Goal: Task Accomplishment & Management: Use online tool/utility

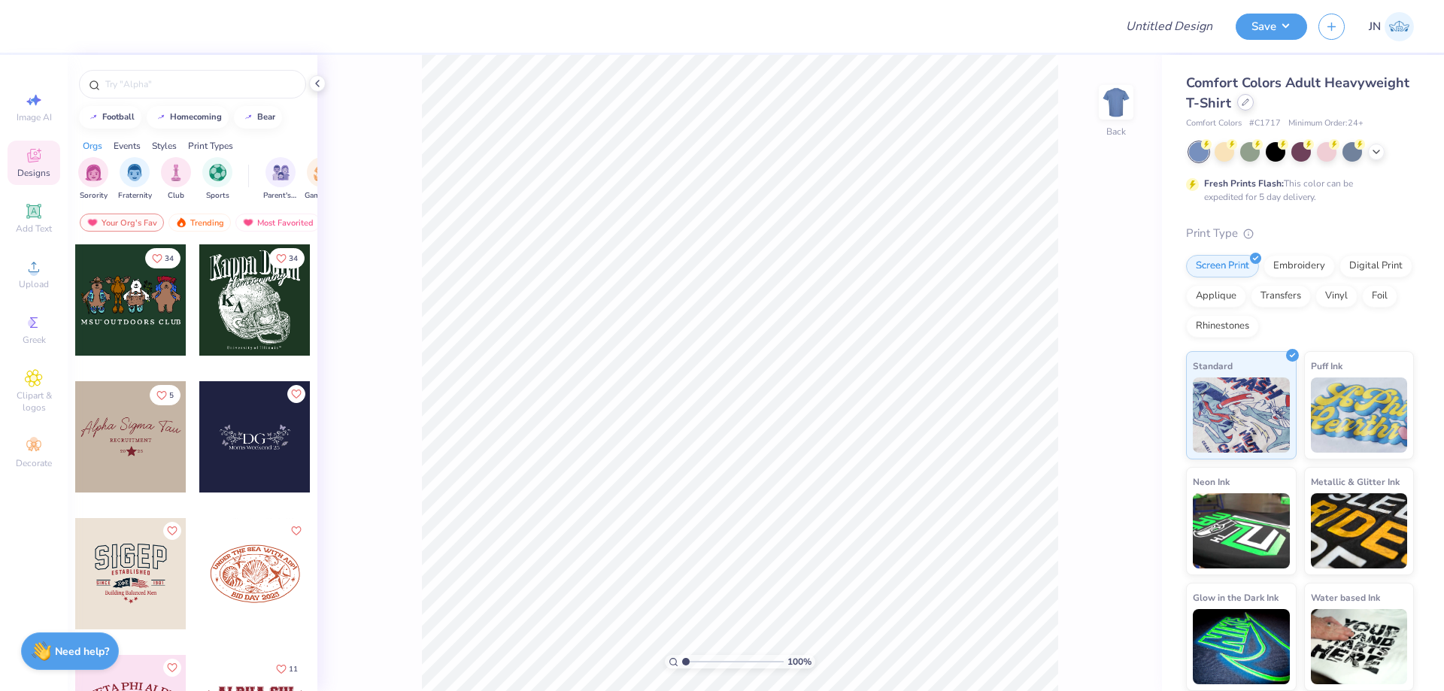
click at [1244, 99] on icon at bounding box center [1246, 103] width 8 height 8
click at [1243, 155] on div at bounding box center [1251, 151] width 20 height 20
click at [20, 269] on div "Upload" at bounding box center [34, 274] width 53 height 44
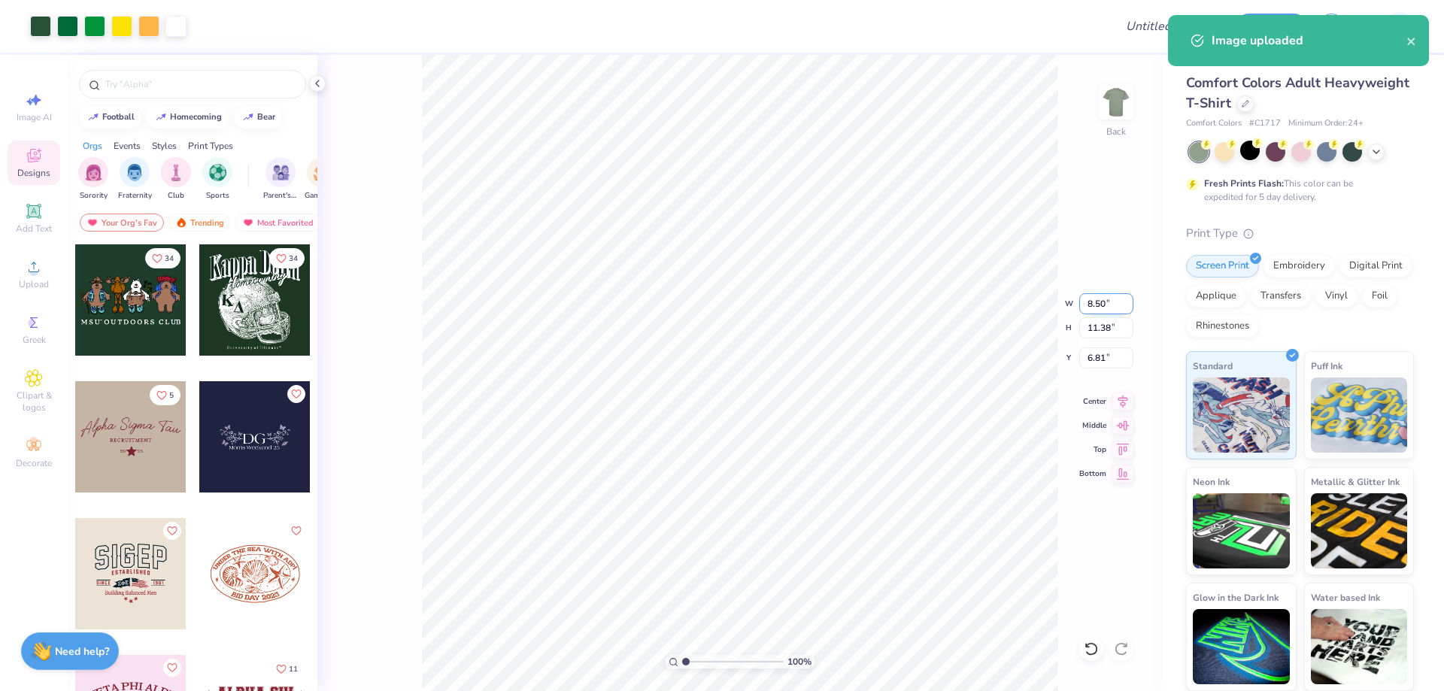
click at [1089, 302] on input "8.50" at bounding box center [1107, 303] width 54 height 21
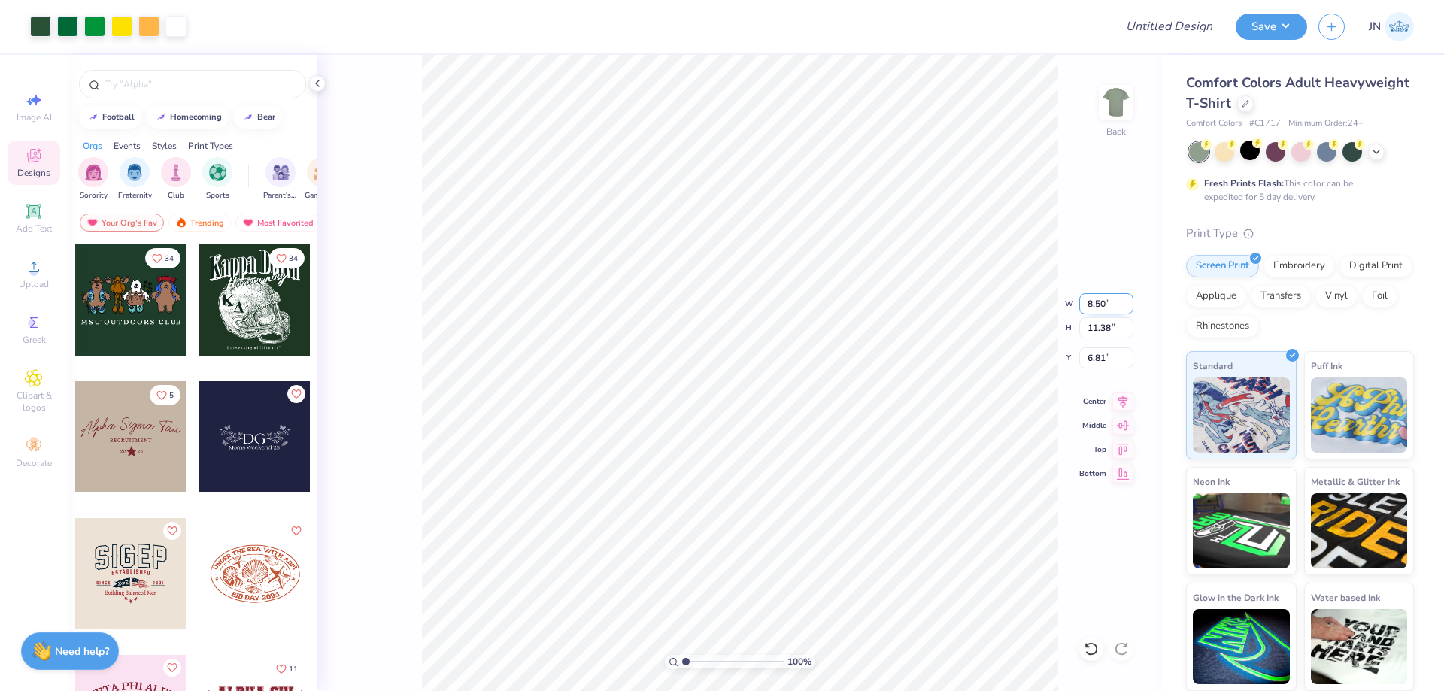
click at [1089, 302] on input "8.50" at bounding box center [1107, 303] width 54 height 21
click at [1107, 335] on input "11.38" at bounding box center [1107, 327] width 54 height 21
type input "12"
type input "8.96"
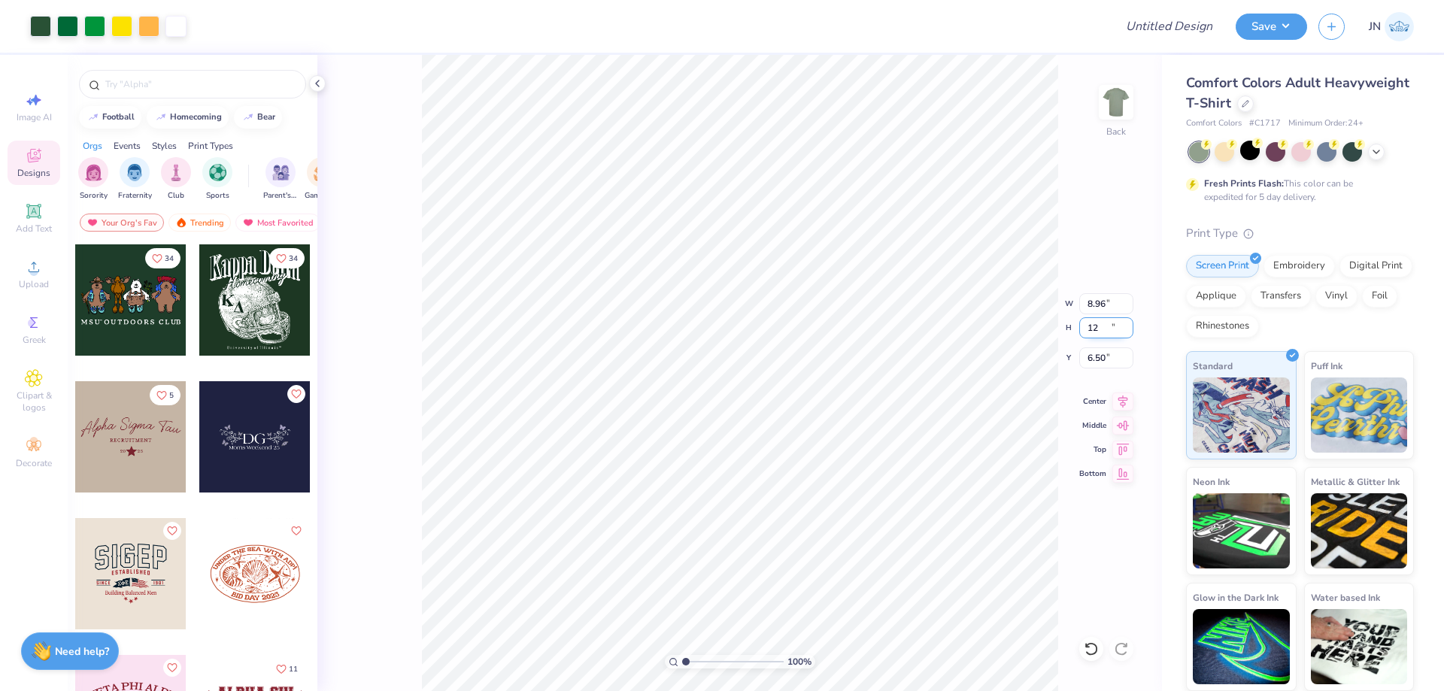
type input "12.00"
click at [1108, 363] on input "6.50" at bounding box center [1107, 358] width 54 height 21
click at [1089, 362] on input "6.50" at bounding box center [1107, 358] width 54 height 21
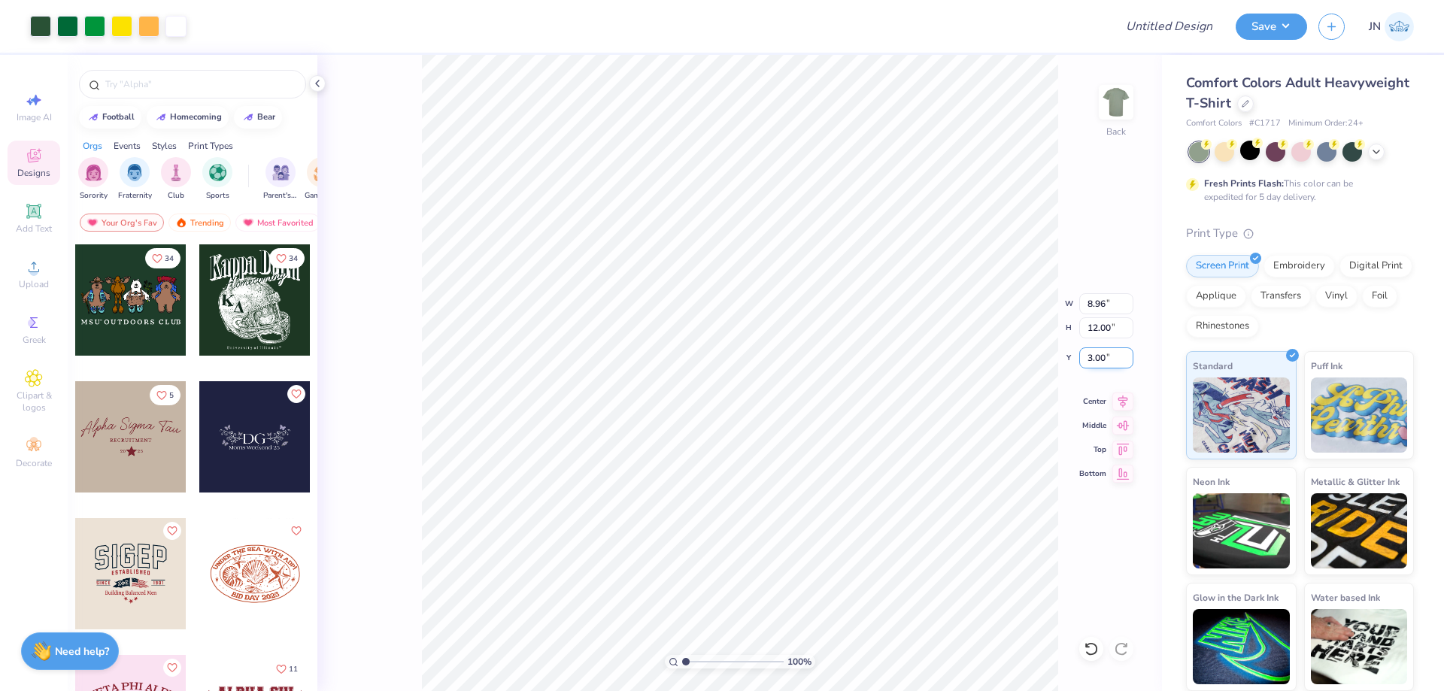
click at [1093, 360] on input "3.00" at bounding box center [1107, 358] width 54 height 21
click at [1091, 360] on input "2.00" at bounding box center [1107, 358] width 54 height 21
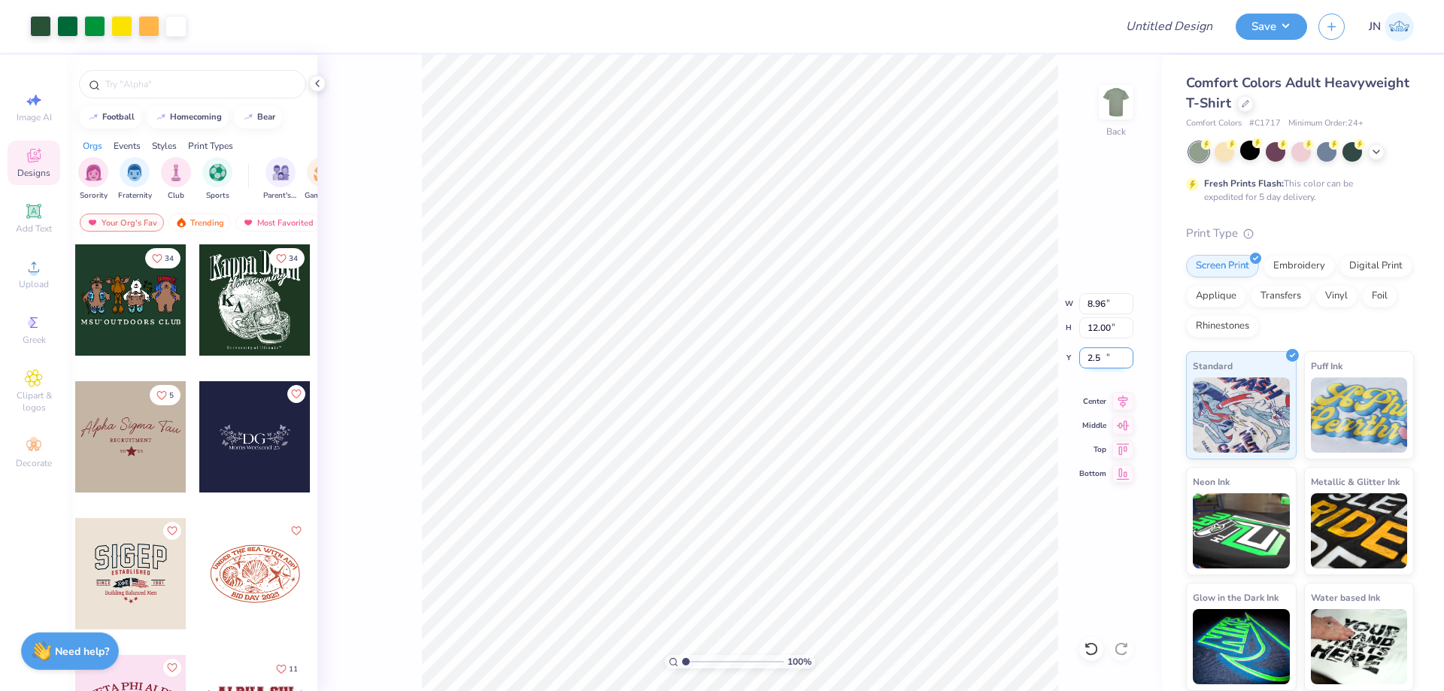
type input "2.50"
click at [1095, 317] on input "12.00" at bounding box center [1107, 327] width 54 height 21
type input "11"
type input "8.21"
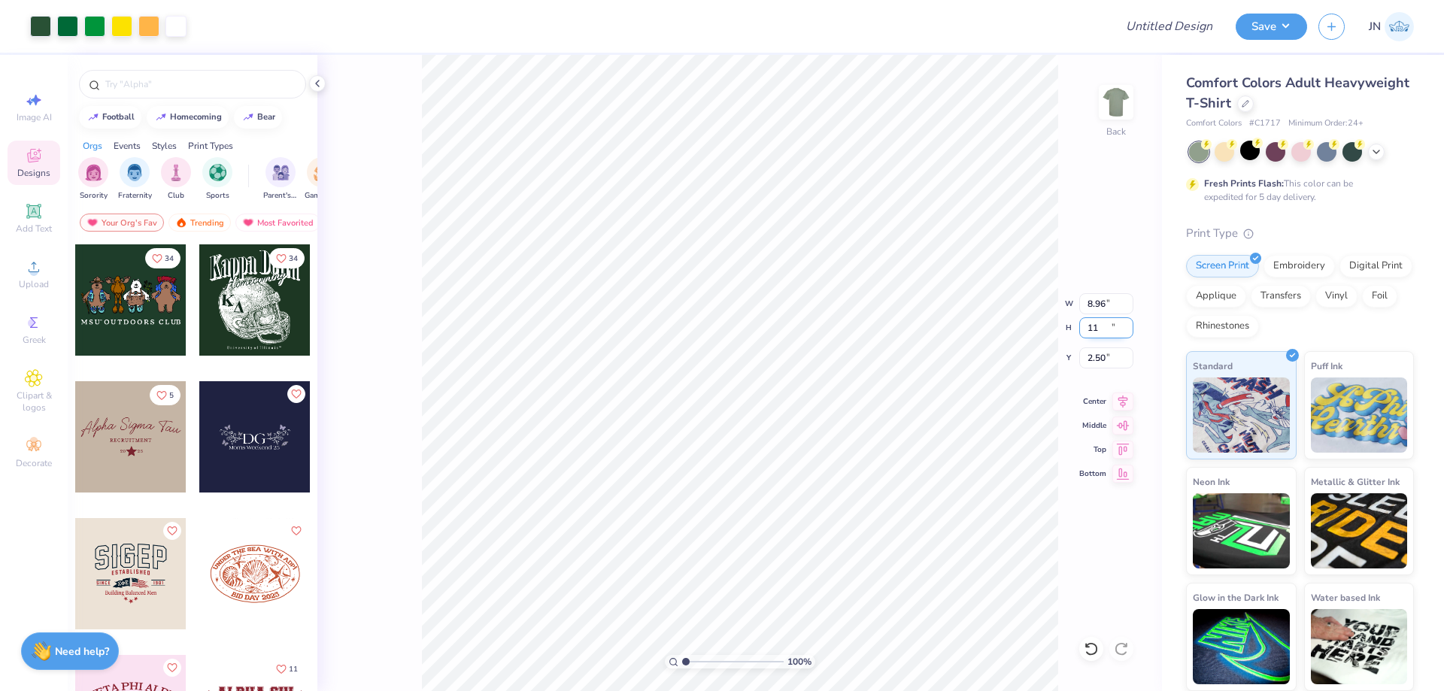
type input "11.00"
click at [1096, 358] on input "3.00" at bounding box center [1107, 358] width 54 height 21
type input "2.64"
type input "2.03"
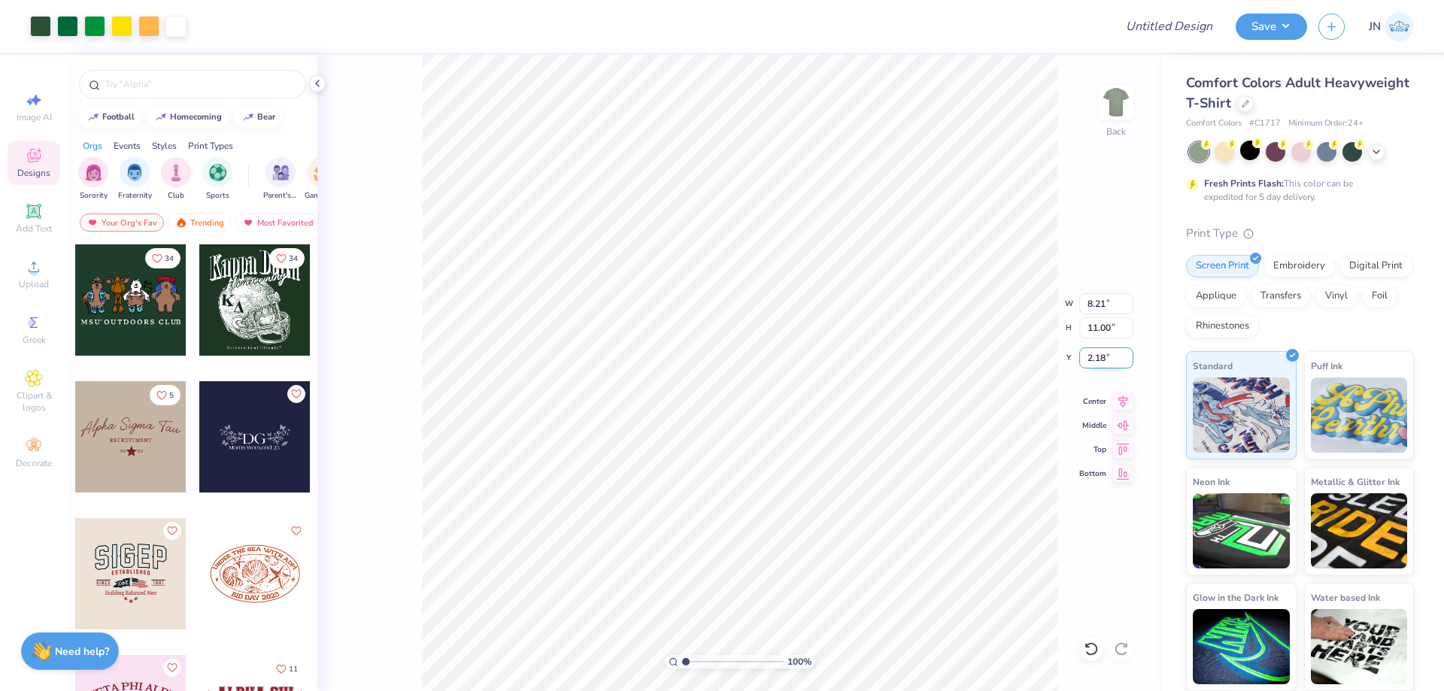
type input "2.18"
click at [1095, 360] on input "2.18" at bounding box center [1107, 358] width 54 height 21
type input "2.10"
click at [50, 232] on span "Add Text" at bounding box center [34, 229] width 36 height 12
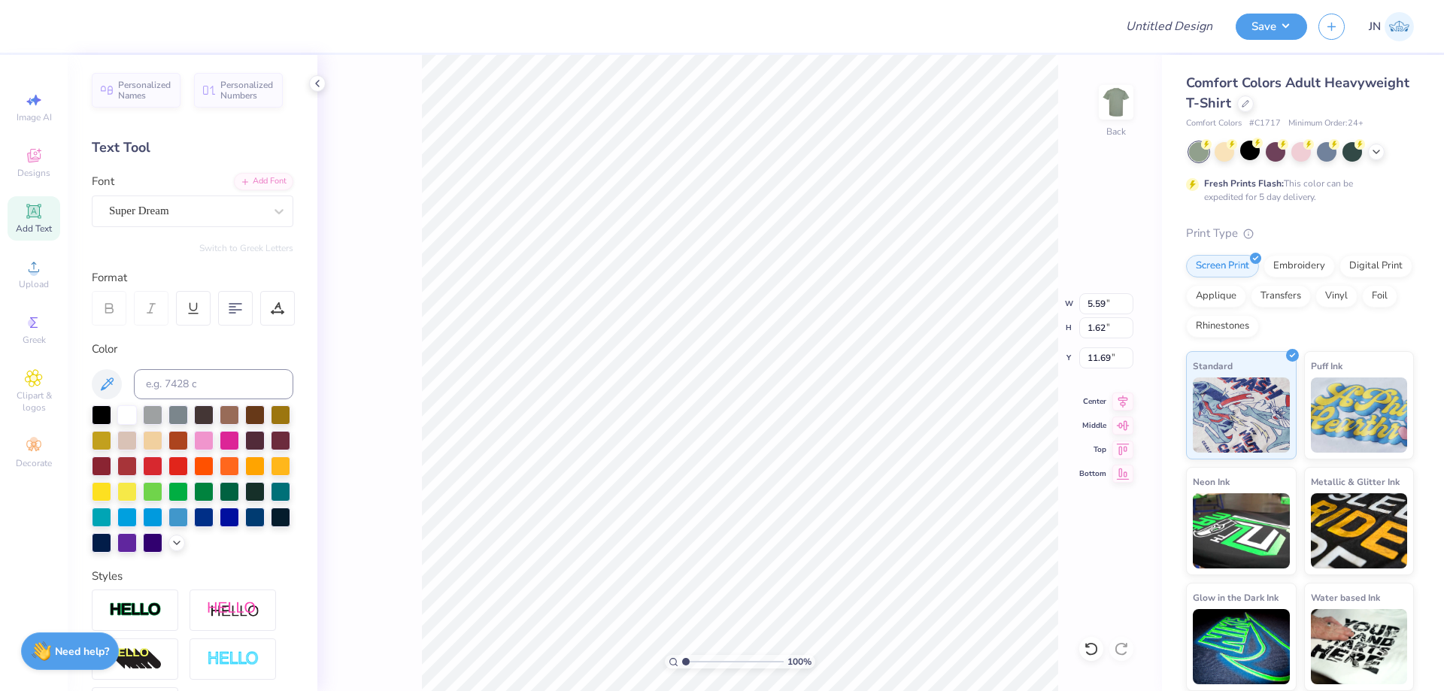
scroll to position [13, 2]
type textarea "w"
type textarea "When Zeta"
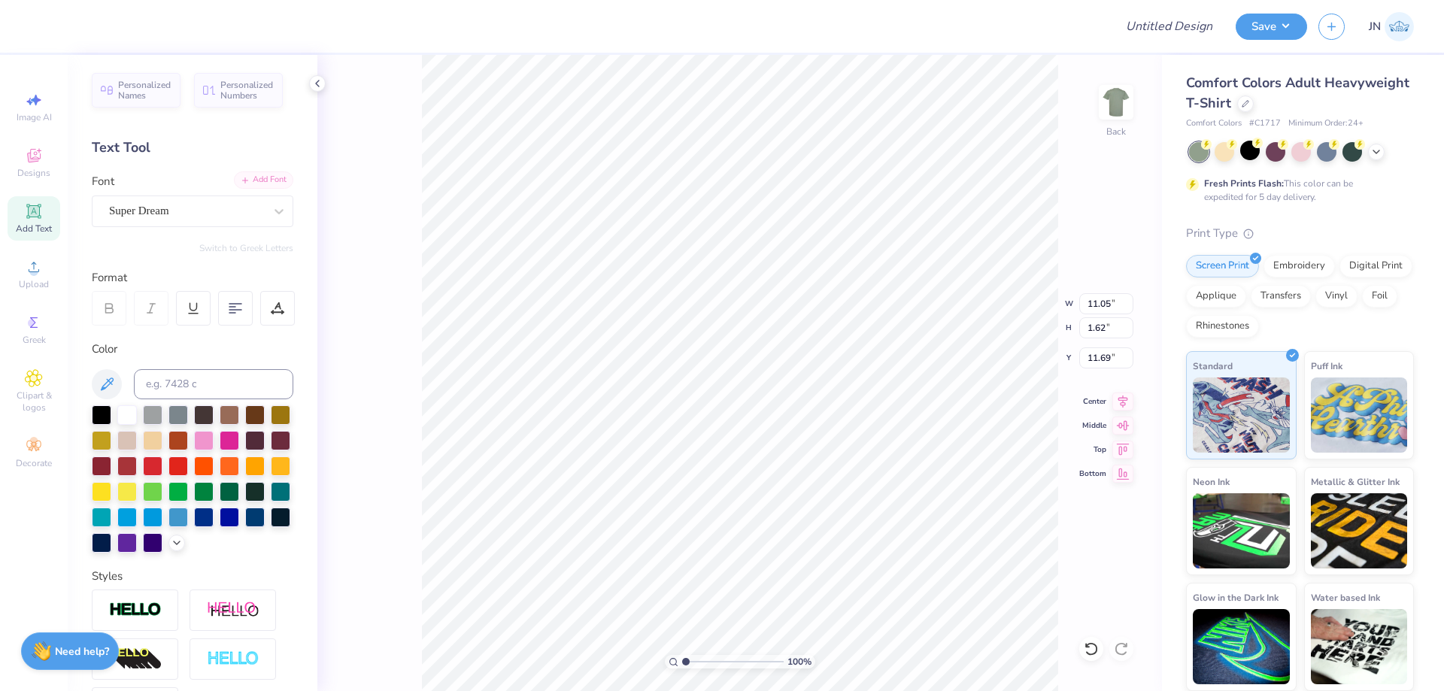
click at [241, 181] on icon at bounding box center [245, 180] width 9 height 9
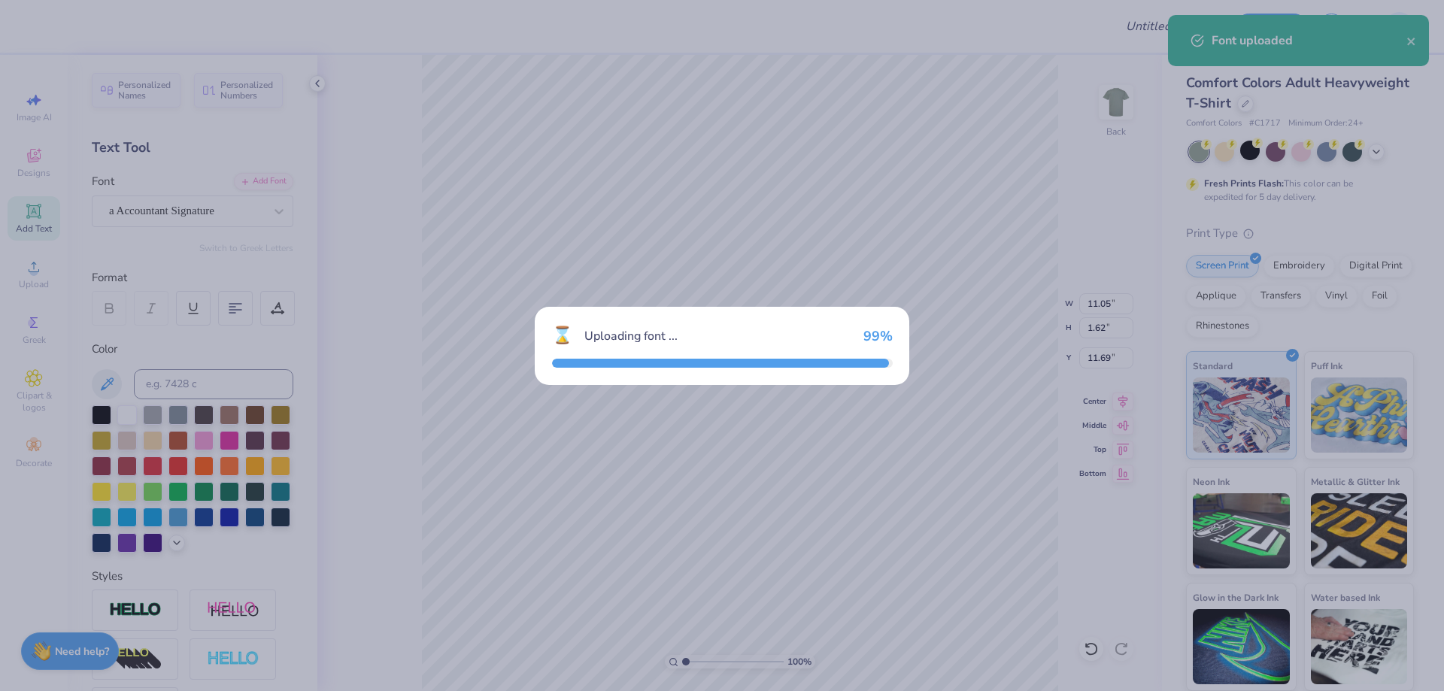
type input "8.52"
type input "1.78"
type input "11.61"
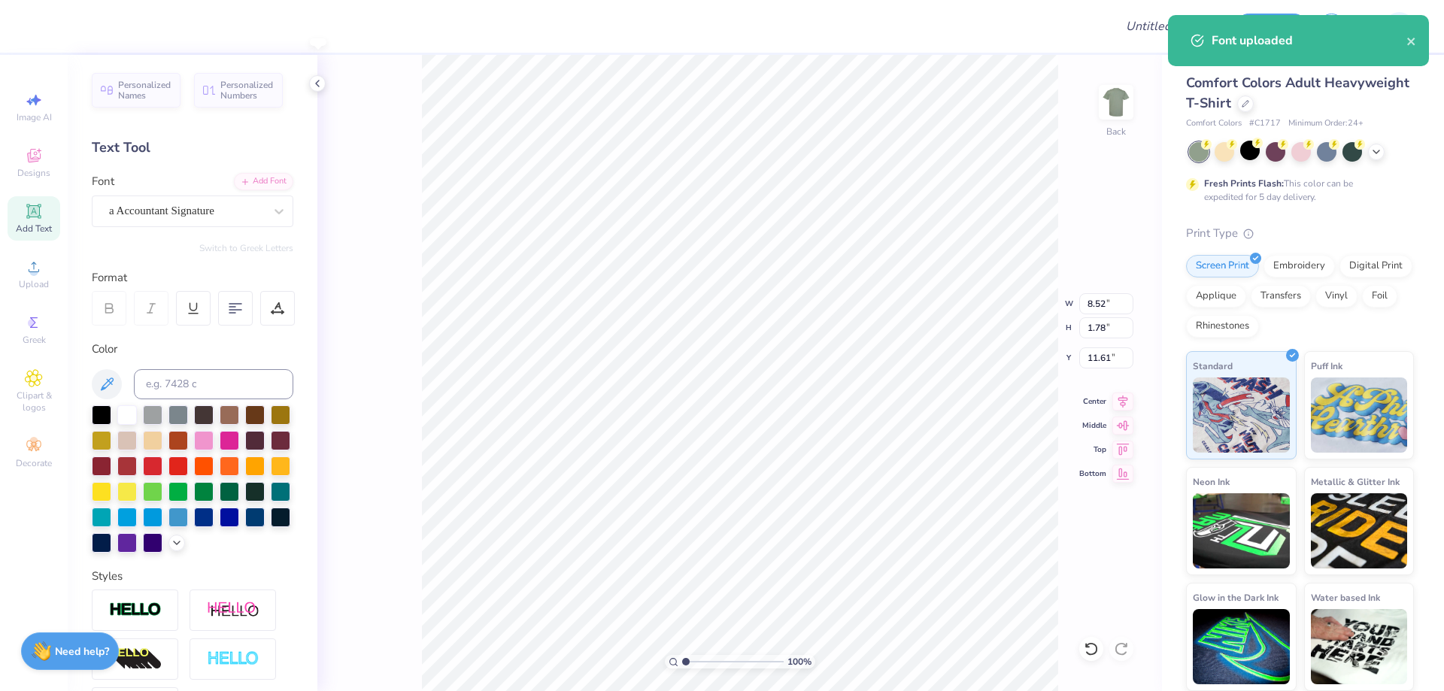
type input "5.74"
type input "1.20"
type input "12.19"
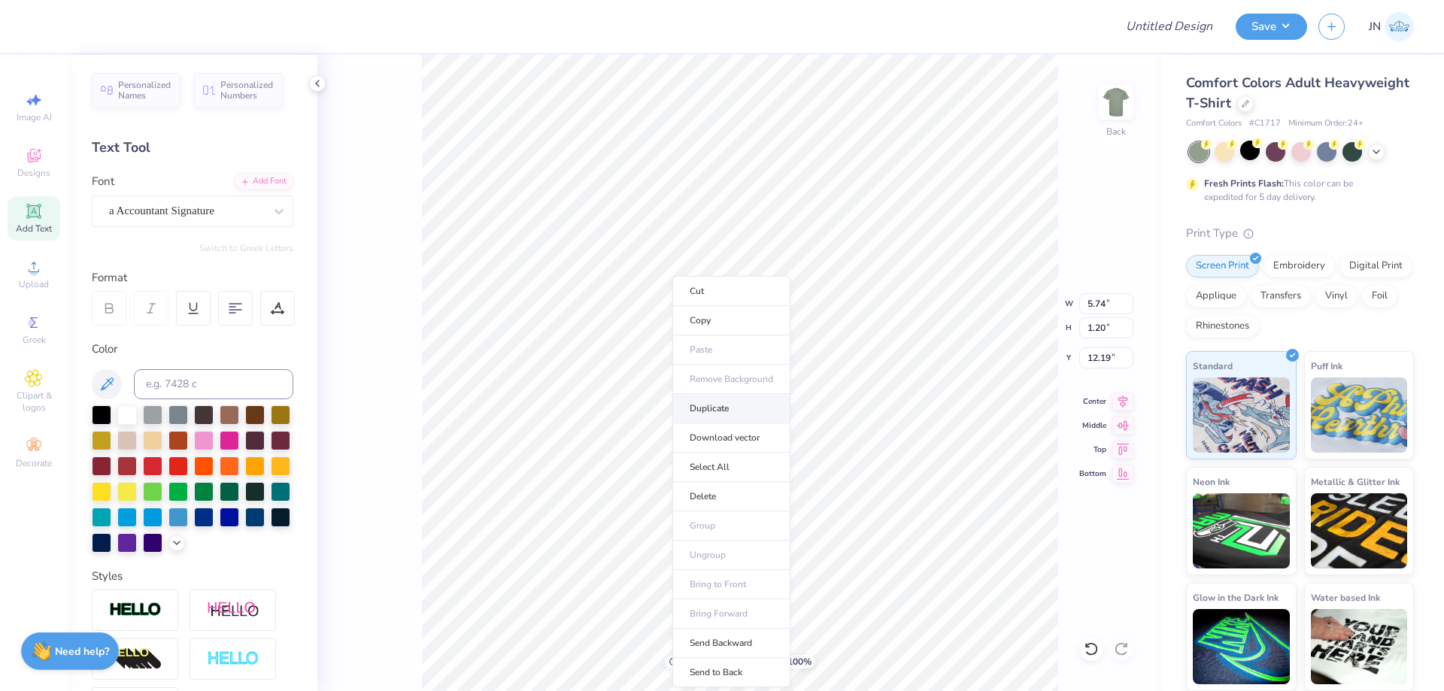
click at [696, 414] on li "Duplicate" at bounding box center [732, 408] width 118 height 29
type input "13.39"
type textarea "Gives you"
type input "4.70"
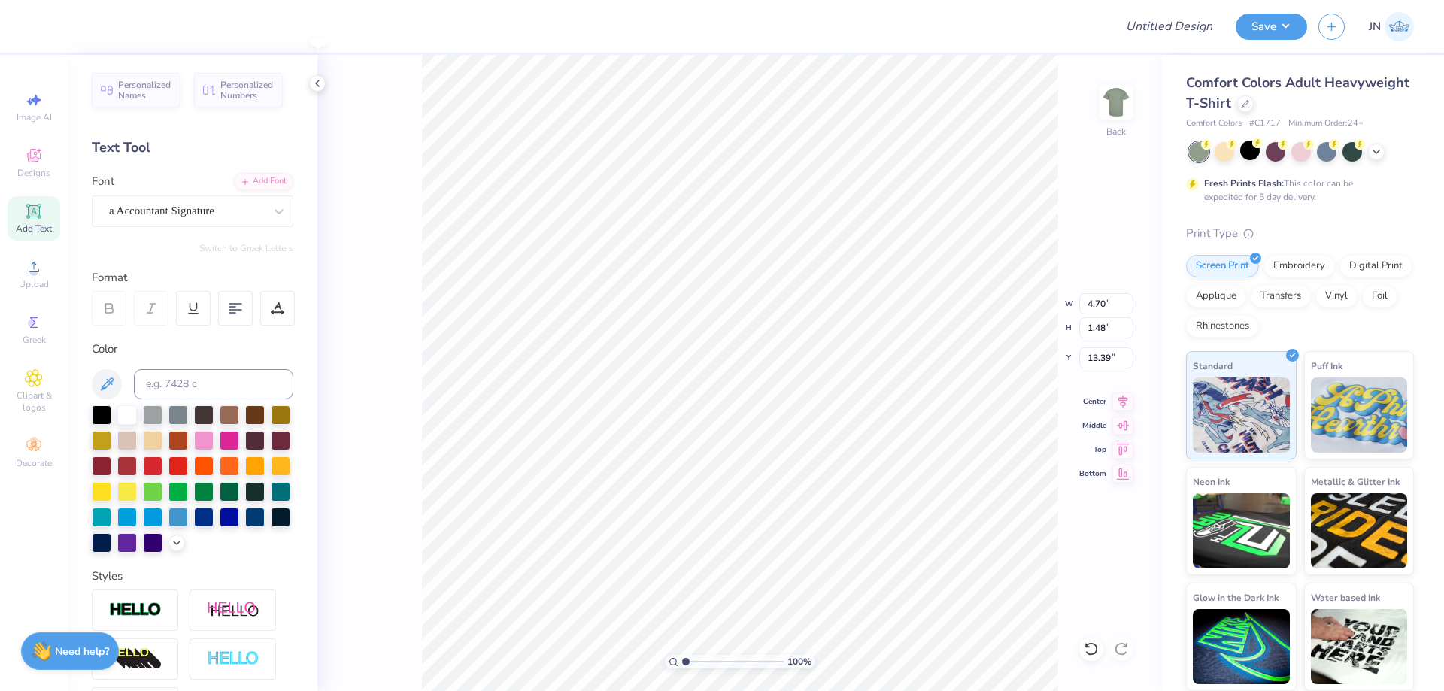
type input "1.48"
click at [737, 402] on li "Duplicate" at bounding box center [756, 408] width 118 height 29
type input "14.39"
type textarea "u"
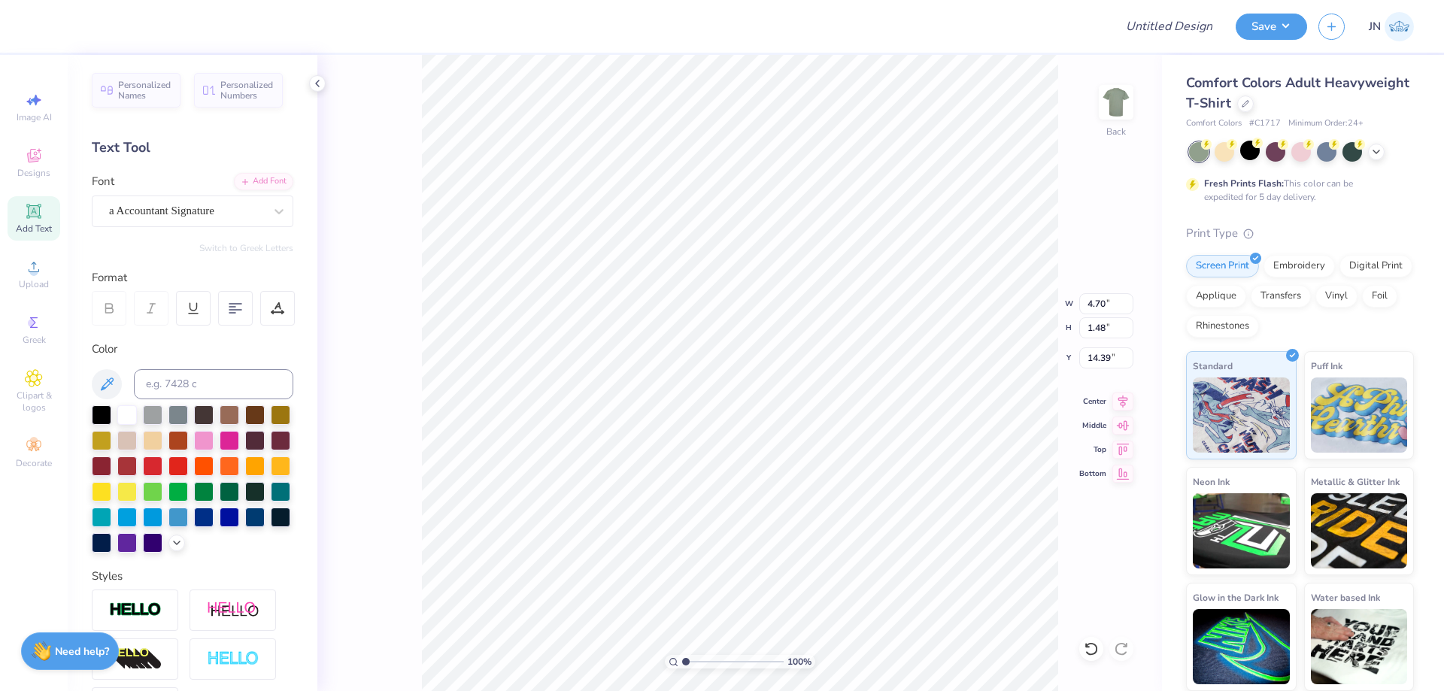
scroll to position [13, 3]
type textarea "Lemons"
type input "4.13"
type input "1.19"
type input "14.53"
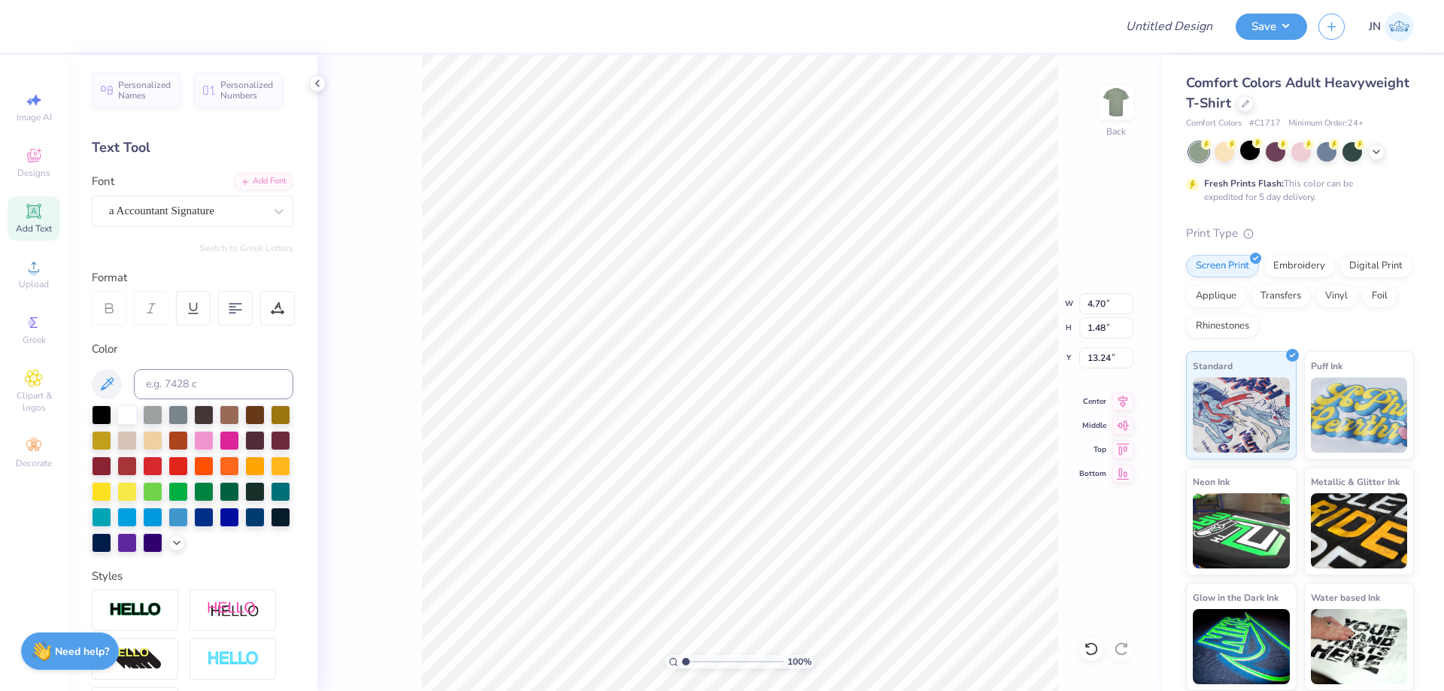
type input "13.65"
type input "5.48"
type input "4.59"
type input "5.65"
type input "6.01"
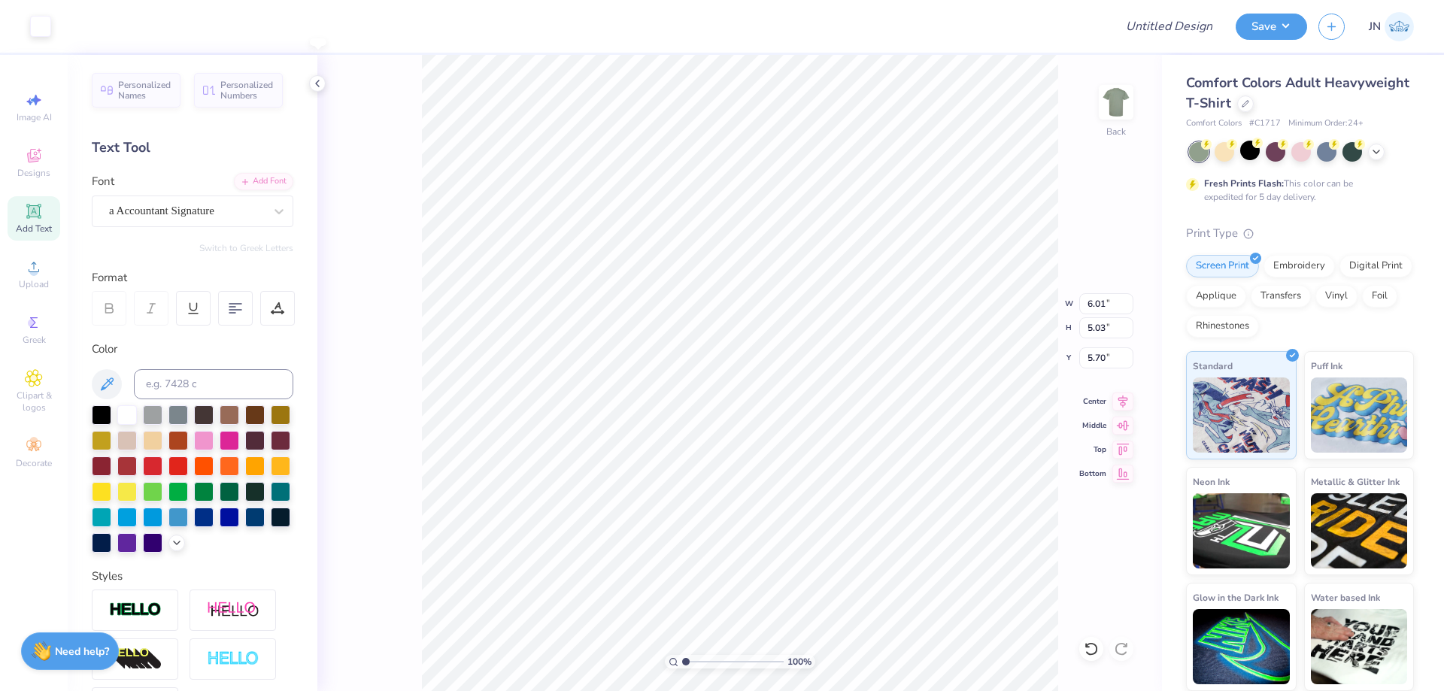
type input "5.03"
type input "5.59"
click at [33, 219] on icon at bounding box center [34, 211] width 18 height 18
type textarea "Spring"
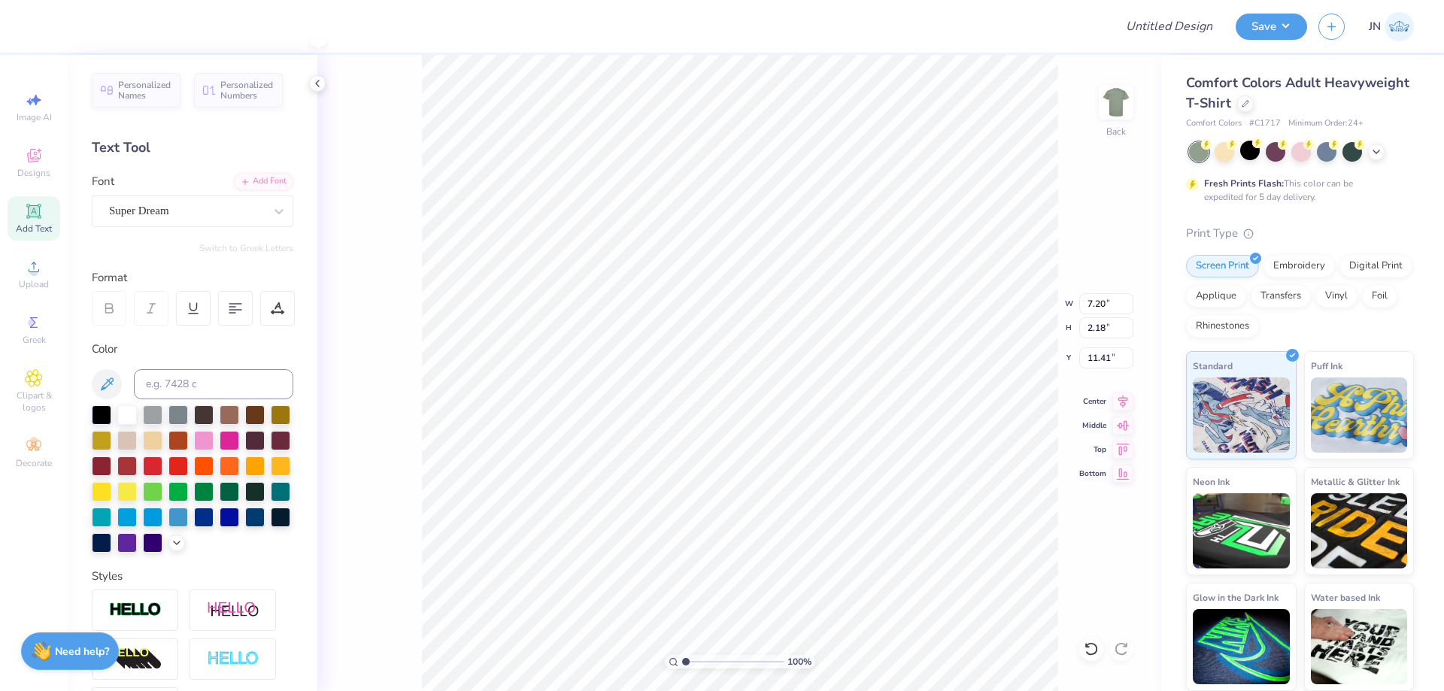
type input "7.20"
type input "2.18"
type input "11.41"
click at [254, 175] on div "Add Font" at bounding box center [263, 180] width 59 height 17
click at [241, 180] on icon at bounding box center [245, 180] width 9 height 9
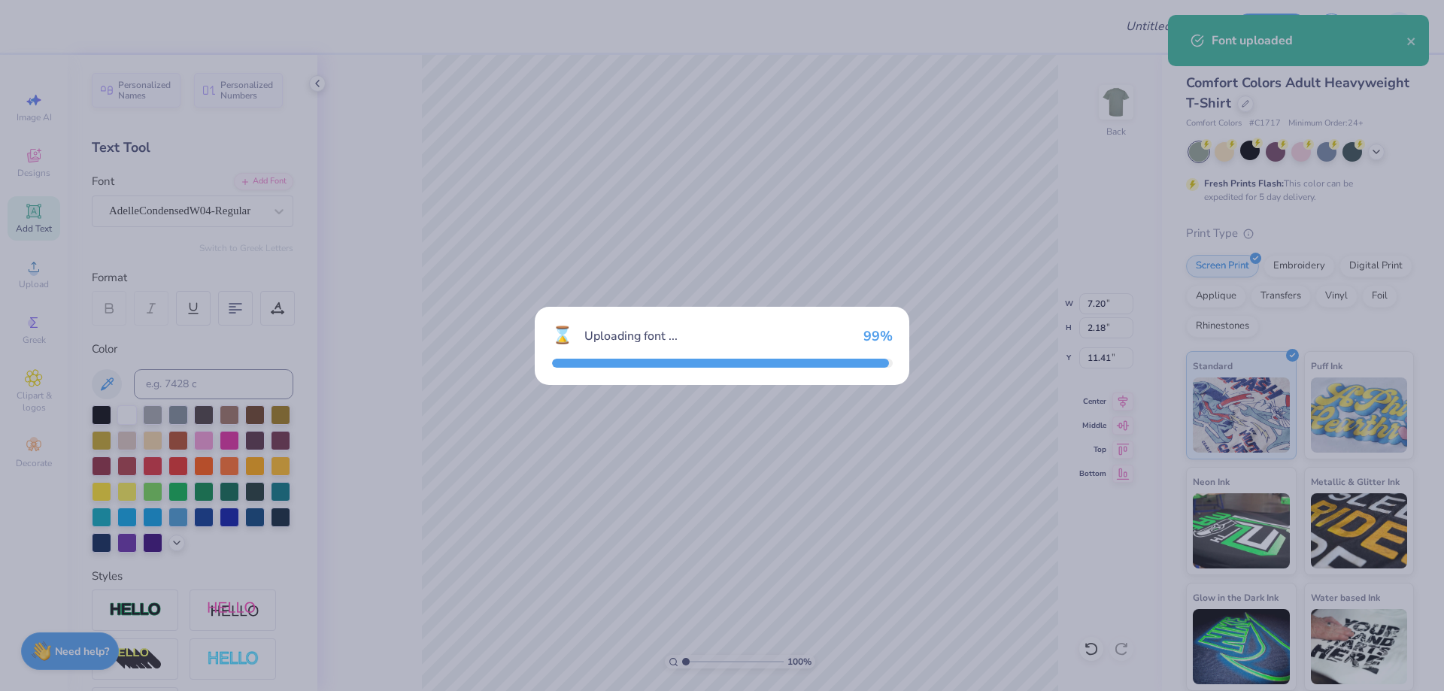
type input "5.99"
type input "2.26"
type input "11.37"
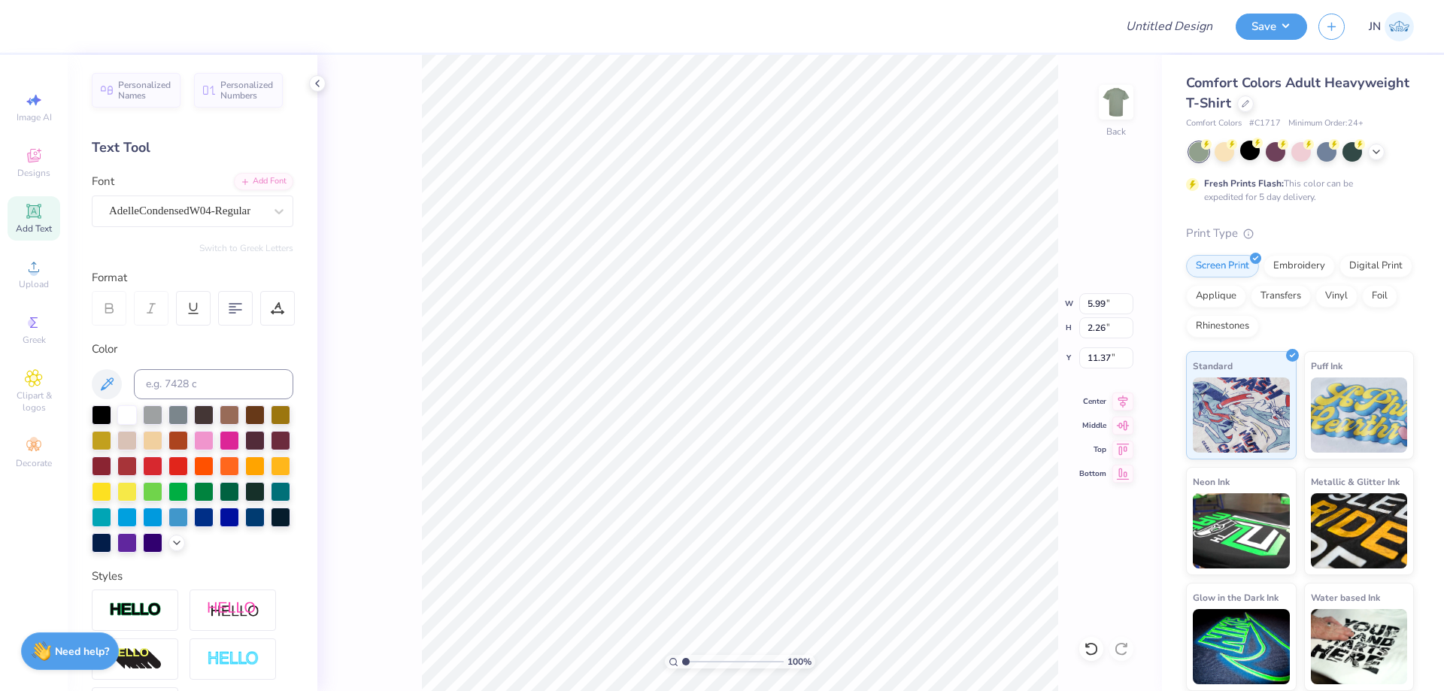
type input "1.88"
type input "0.71"
type input "11.16"
type input "1.48"
click at [691, 661] on input "range" at bounding box center [733, 662] width 102 height 14
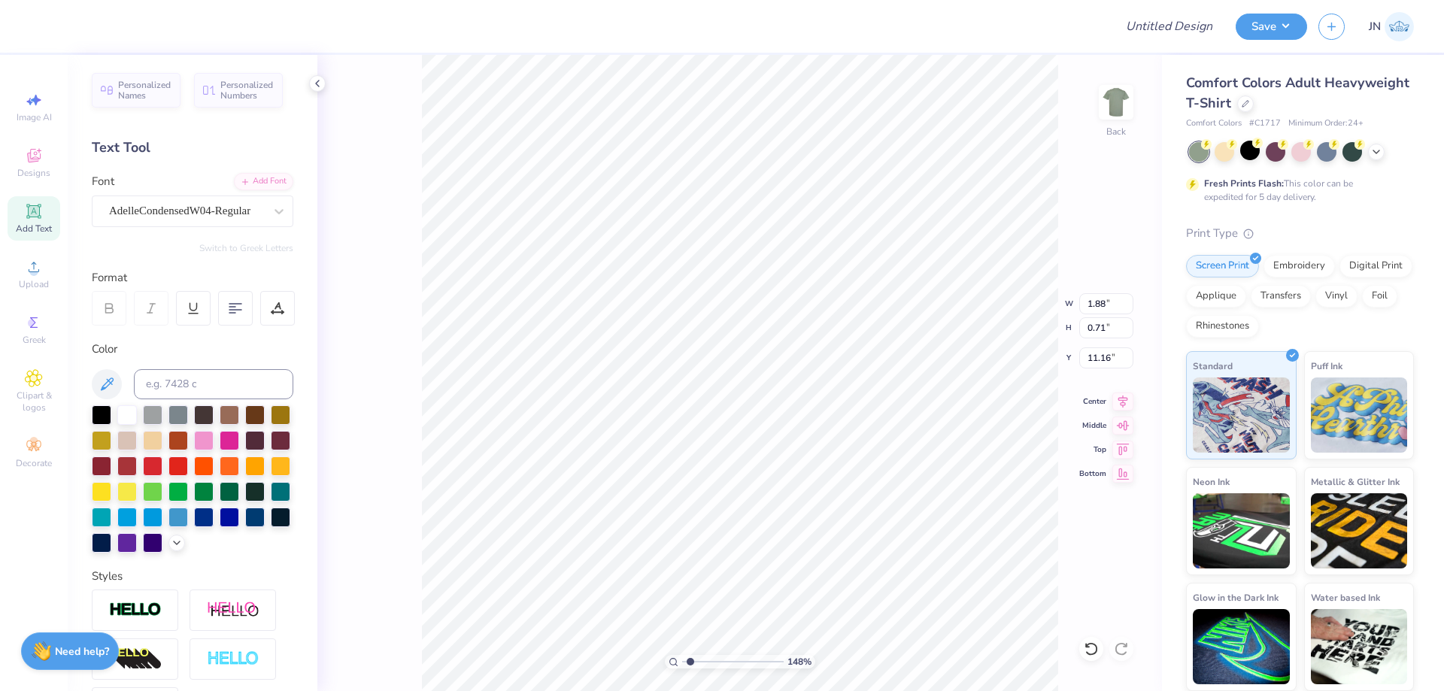
type input "1.46"
type input "0.55"
type textarea "Spring Philanthropy 2025"
click at [235, 308] on icon at bounding box center [236, 309] width 14 height 14
type input "2.96"
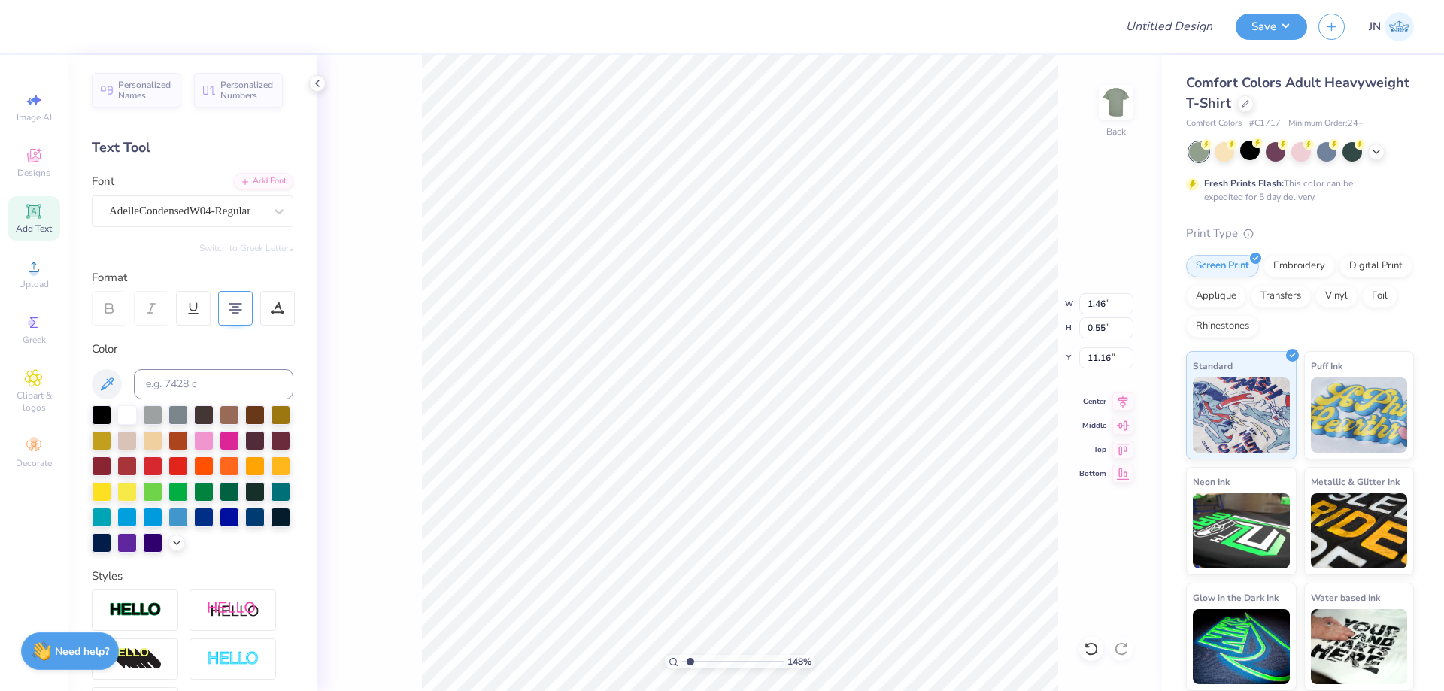
type input "1.82"
click at [237, 304] on 376 at bounding box center [235, 304] width 12 height 0
type input "11.05"
type input "8.21"
type input "11.00"
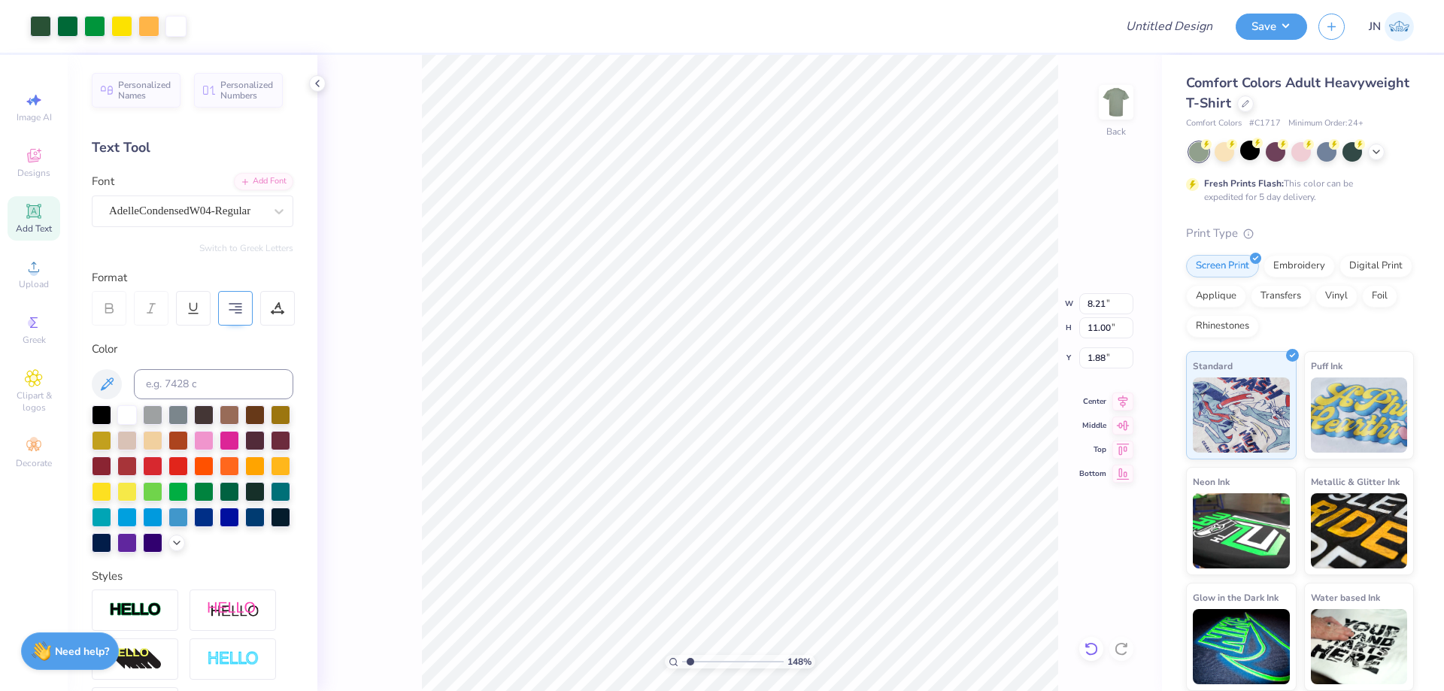
click at [1096, 651] on icon at bounding box center [1091, 649] width 13 height 14
type input "2.10"
type input "2.06"
type input "1.27"
type input "11.23"
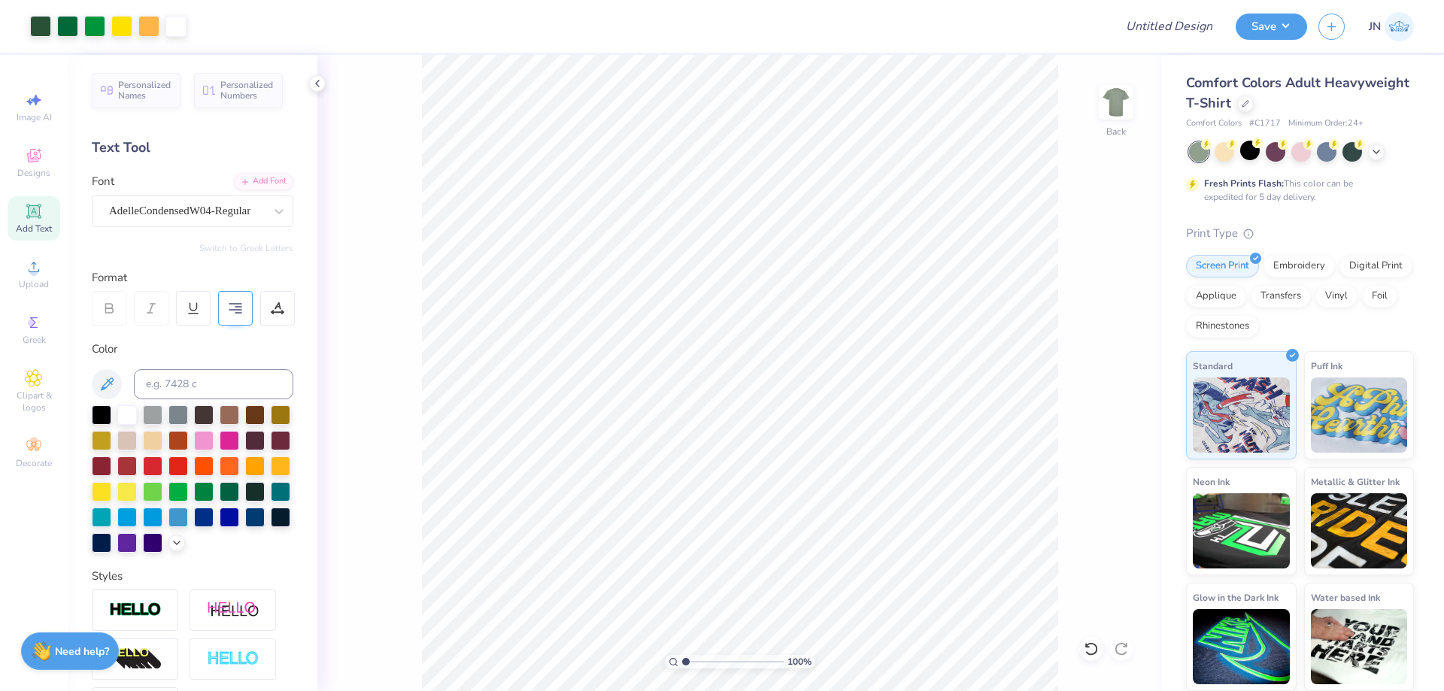
drag, startPoint x: 689, startPoint y: 665, endPoint x: 681, endPoint y: 663, distance: 8.6
type input "1"
click at [682, 663] on input "range" at bounding box center [733, 662] width 102 height 14
type input "7.35"
type input "4.18"
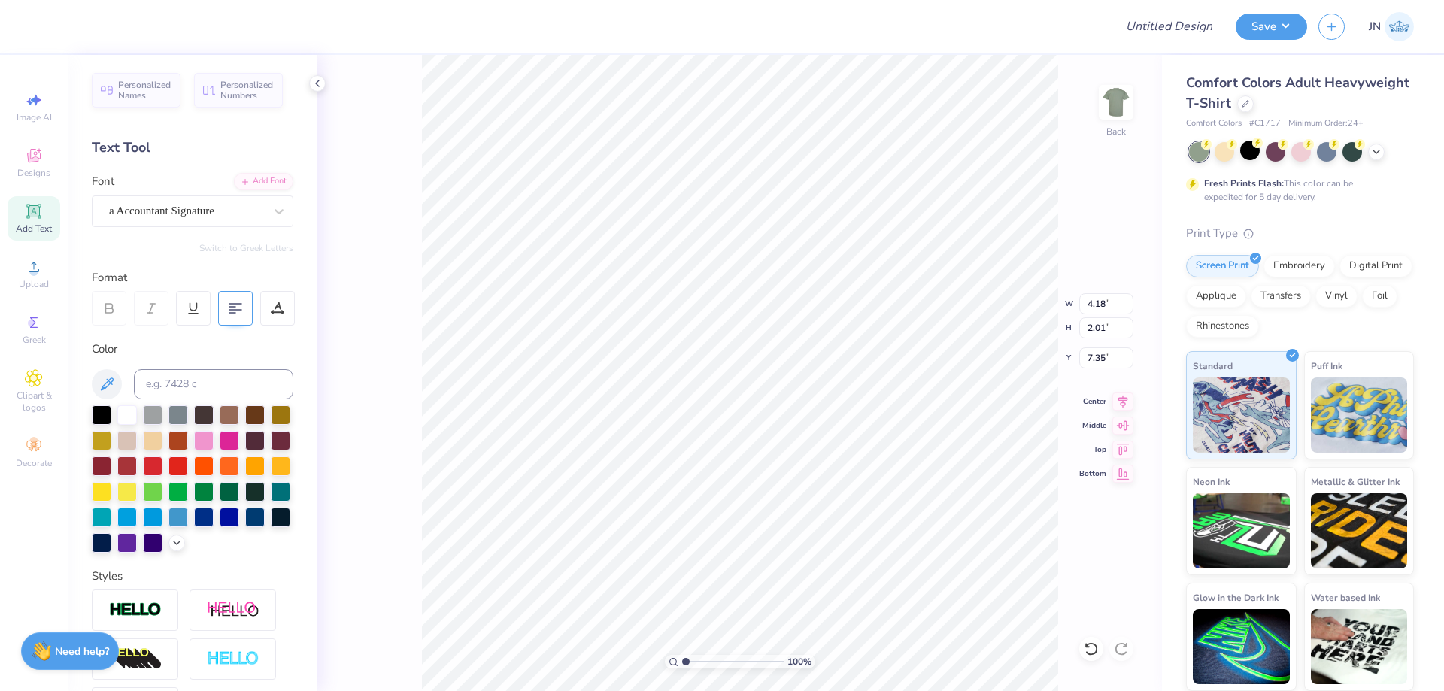
type input "2.01"
type input "8.61"
type input "5.25"
type input "3.27"
type input "7.35"
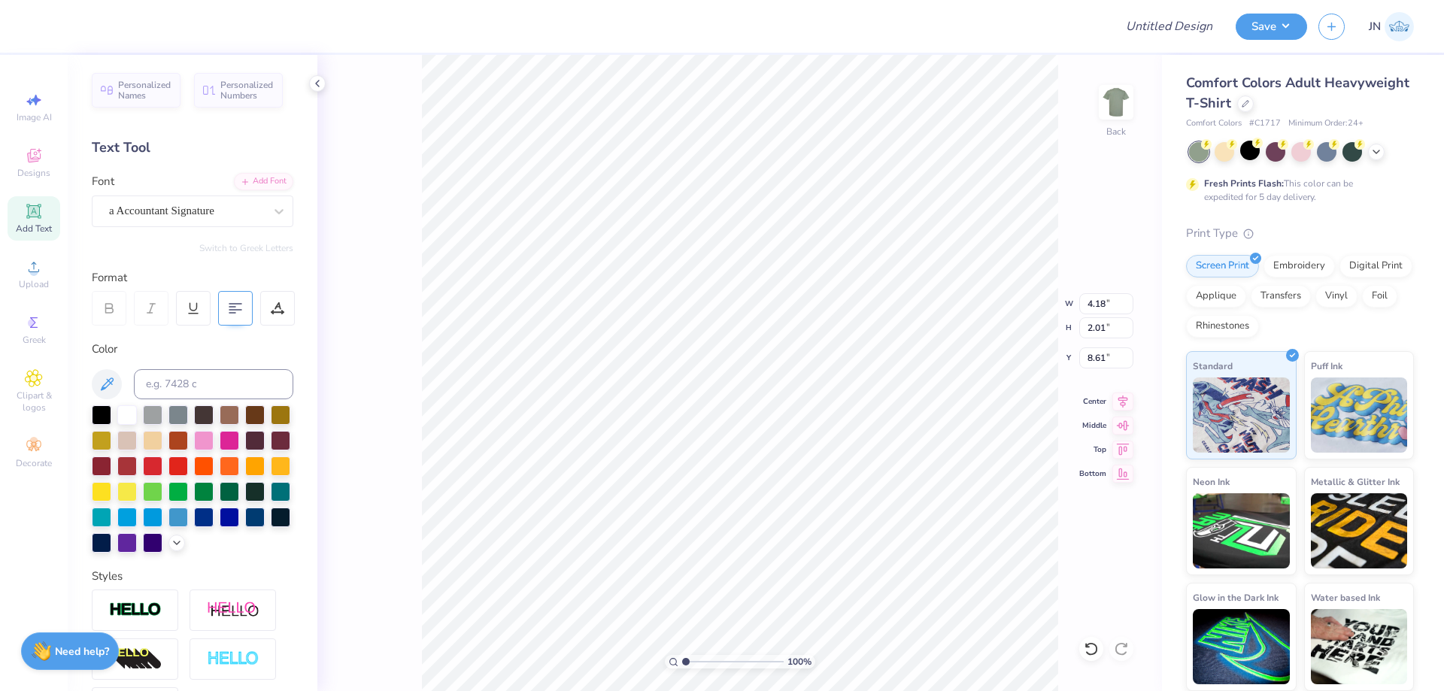
type input "4.18"
type input "2.01"
type input "9.03"
type input "5.92"
type input "2.72"
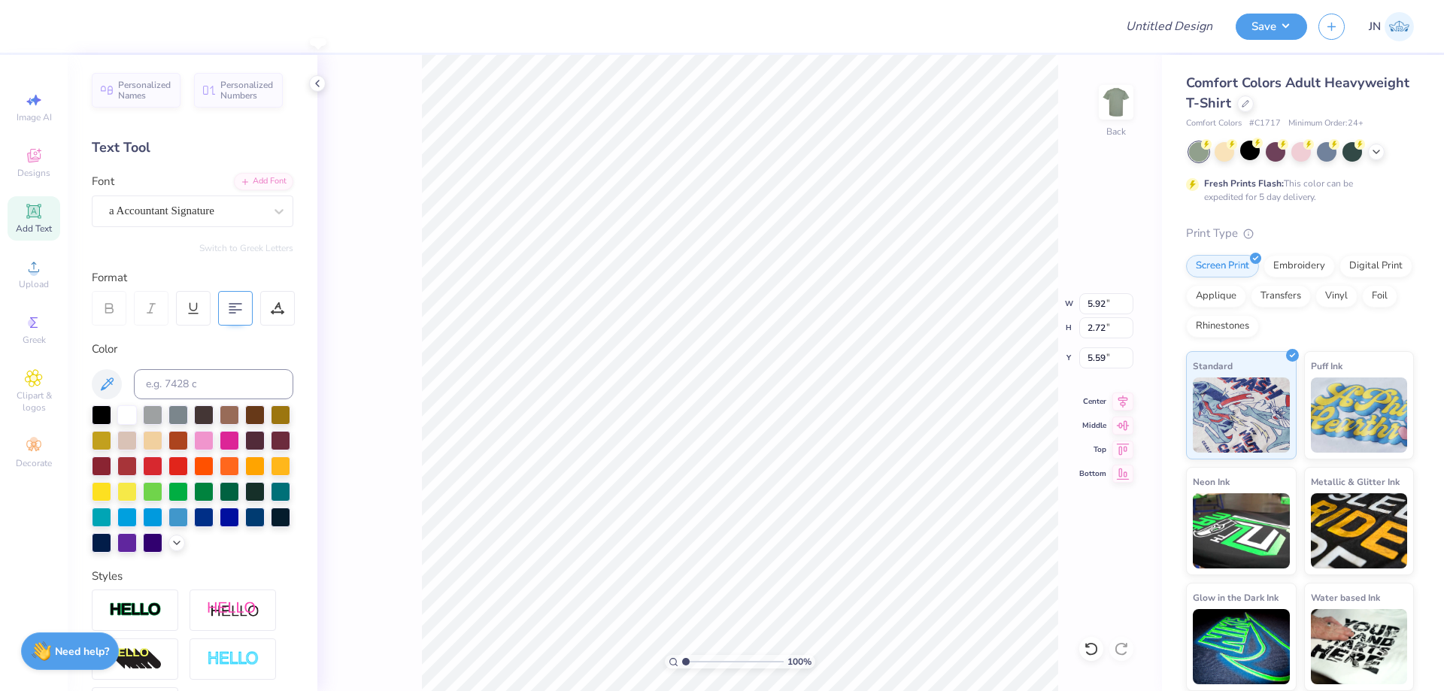
type input "5.99"
type input "7.76"
type input "9.23"
type input "11.00"
type input "2.10"
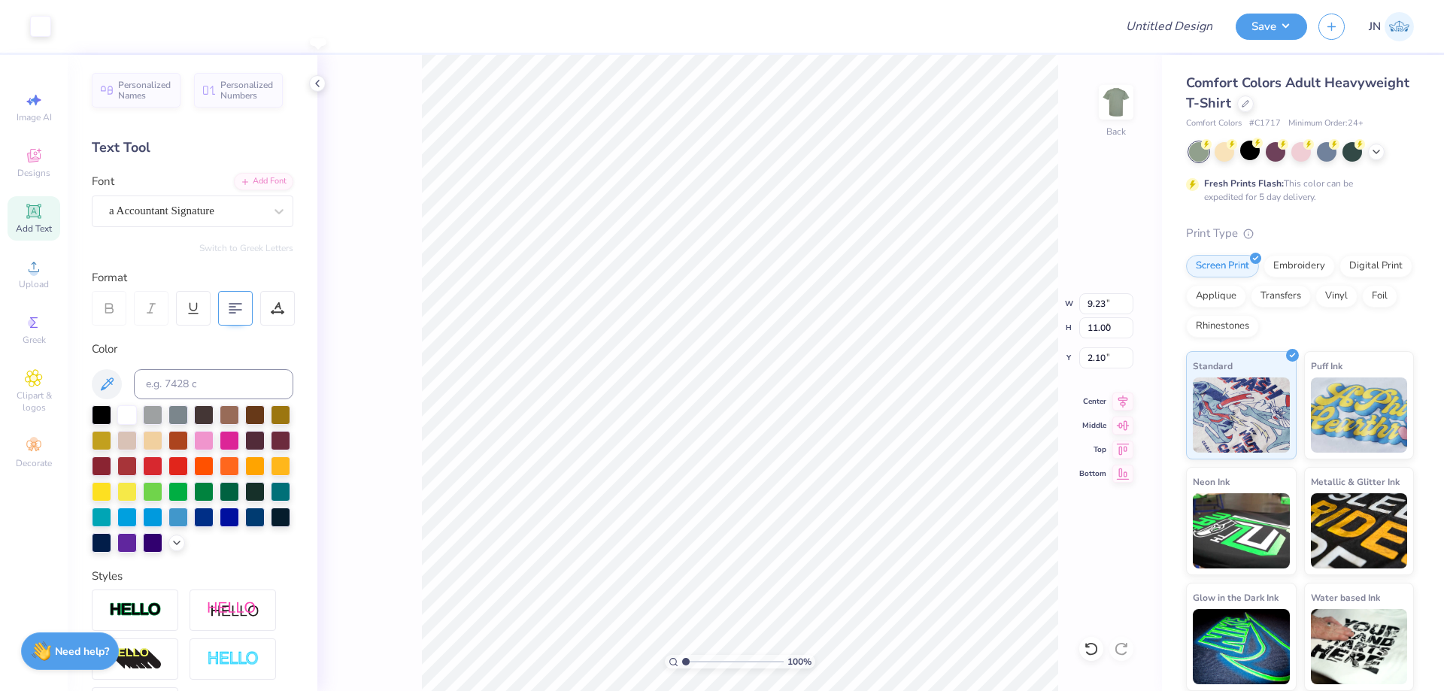
type input "6.56"
type input "5.59"
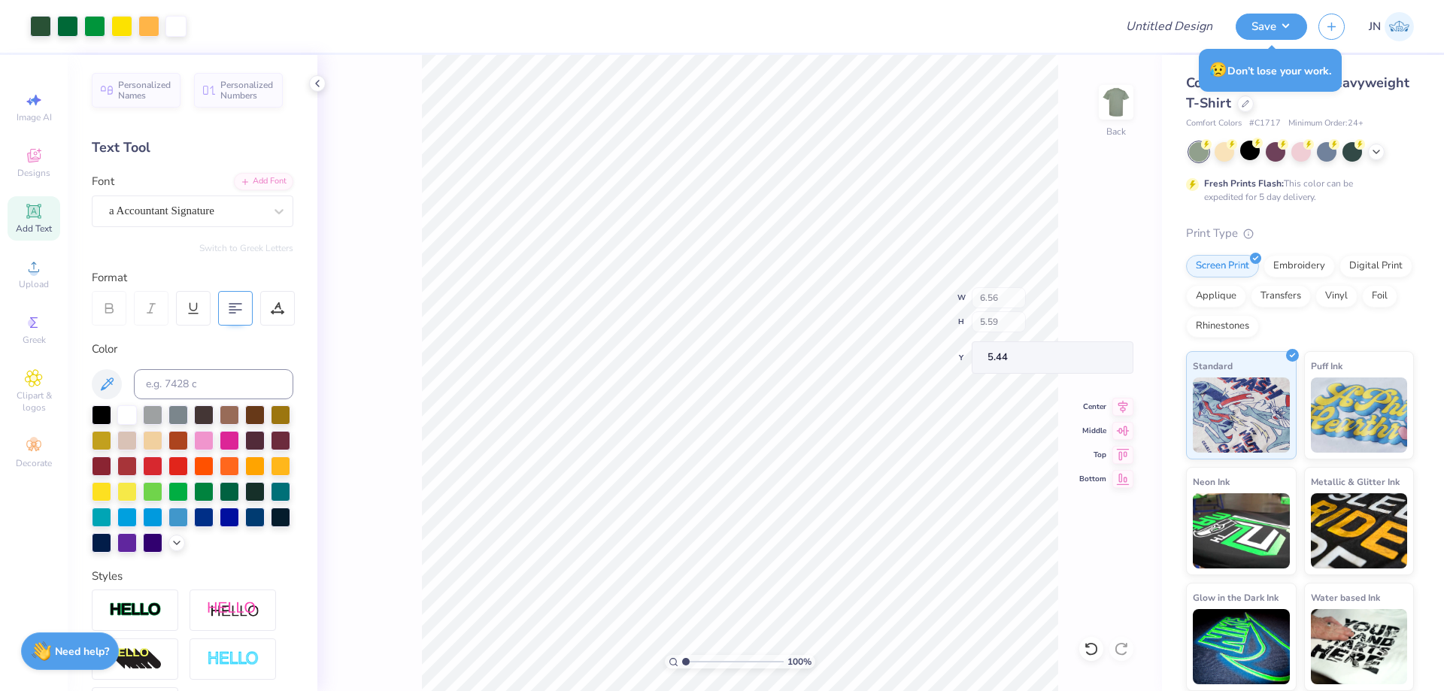
type input "5.66"
type input "2.03"
click at [1125, 402] on icon at bounding box center [1123, 399] width 21 height 18
type input "1.50"
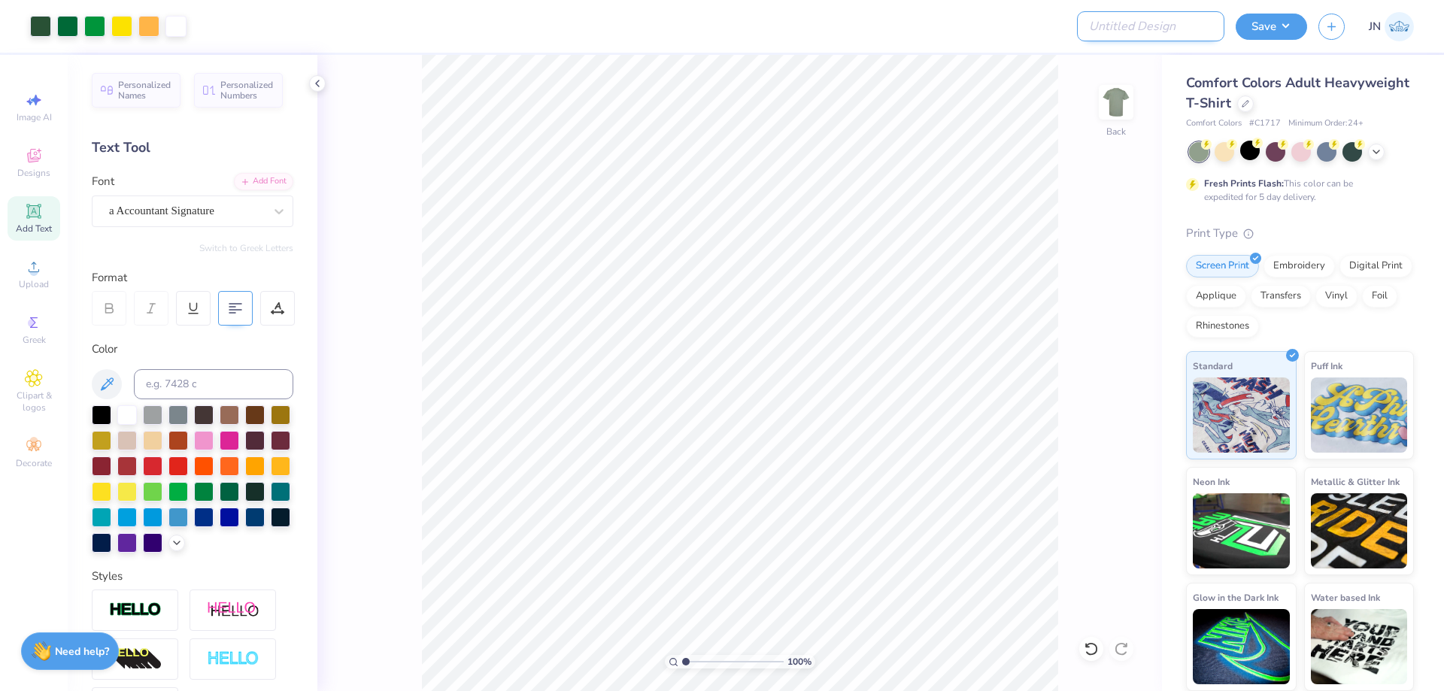
click at [1150, 23] on input "Design Title" at bounding box center [1150, 26] width 147 height 30
paste input "FPS240016"
type input "FPS240016"
click at [1272, 33] on button "Save" at bounding box center [1271, 24] width 71 height 26
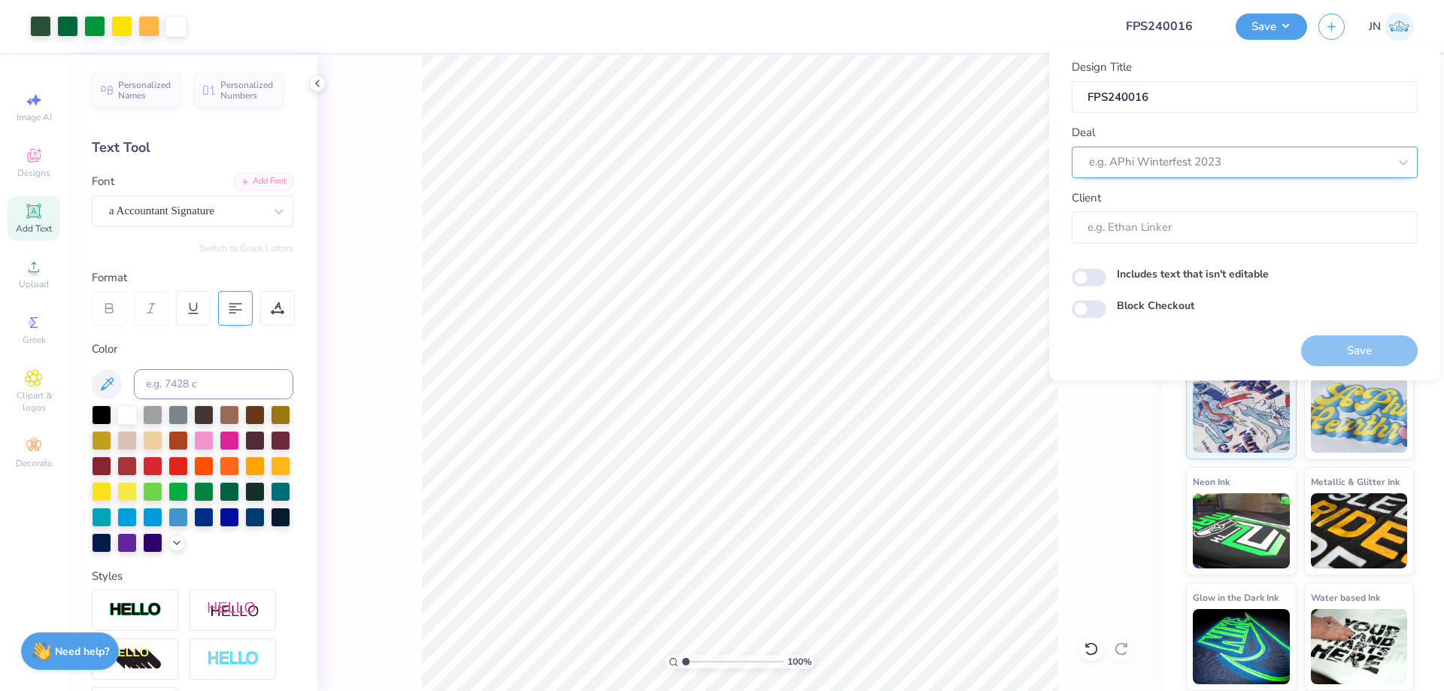
click at [1110, 169] on div at bounding box center [1238, 162] width 299 height 20
click at [1228, 205] on div "Design Tool Gallery" at bounding box center [1245, 202] width 334 height 25
type input "design tool gallery"
type input "Design Tool Gallery User"
click at [1371, 342] on button "Save" at bounding box center [1359, 351] width 117 height 31
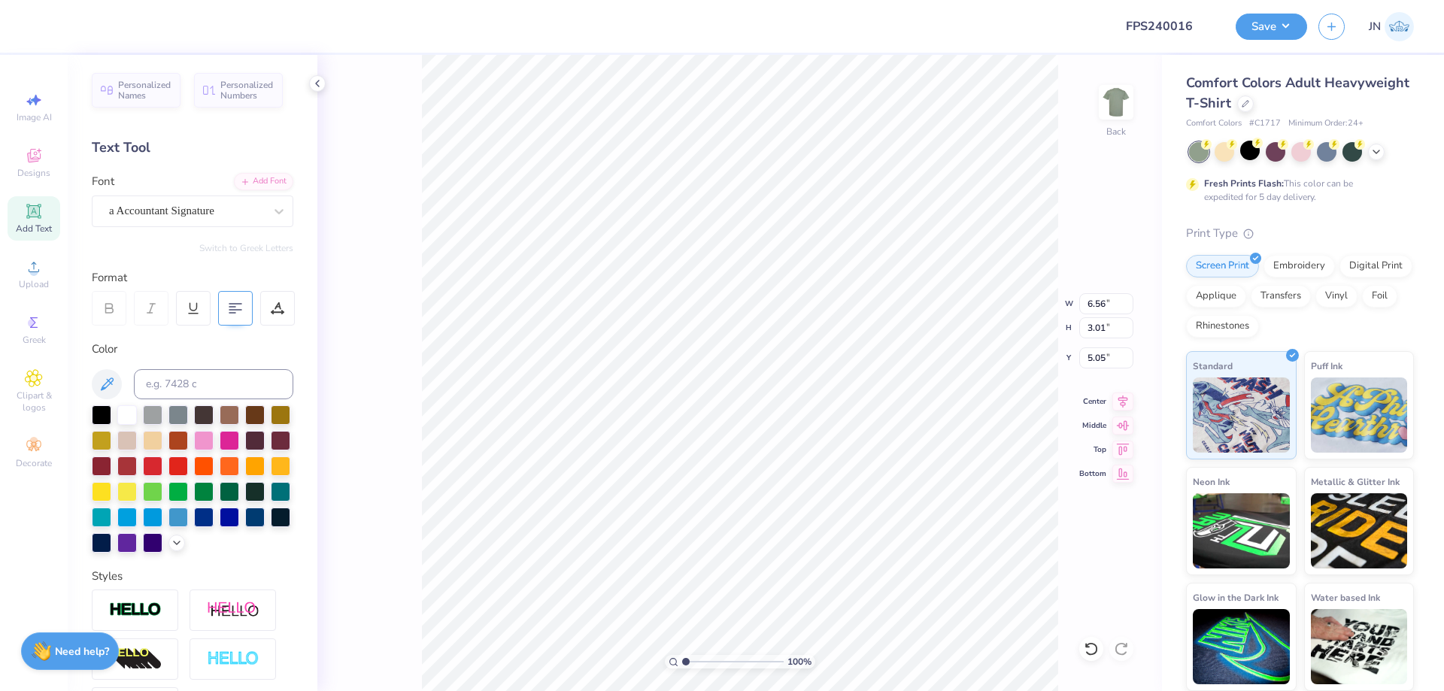
type input "5.43"
type input "2.51"
type input "6.81"
type input "4.63"
type input "2.22"
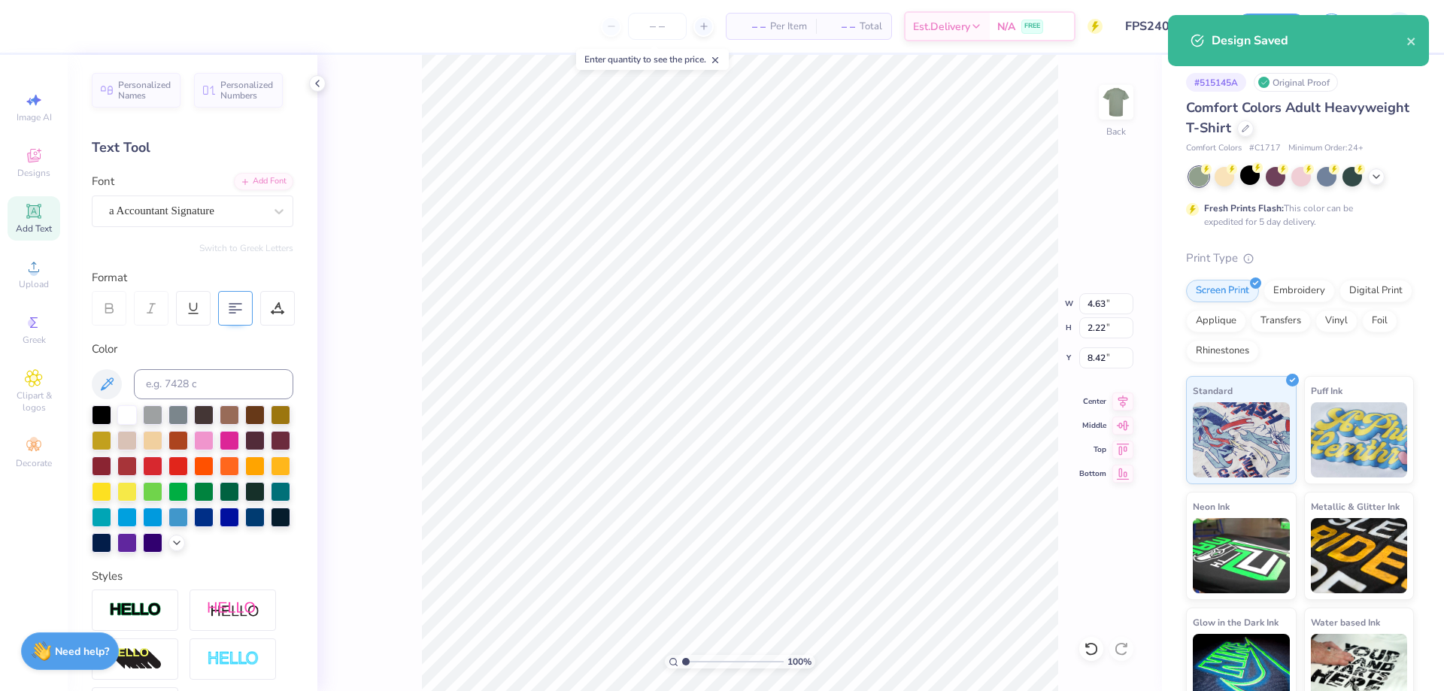
type input "8.21"
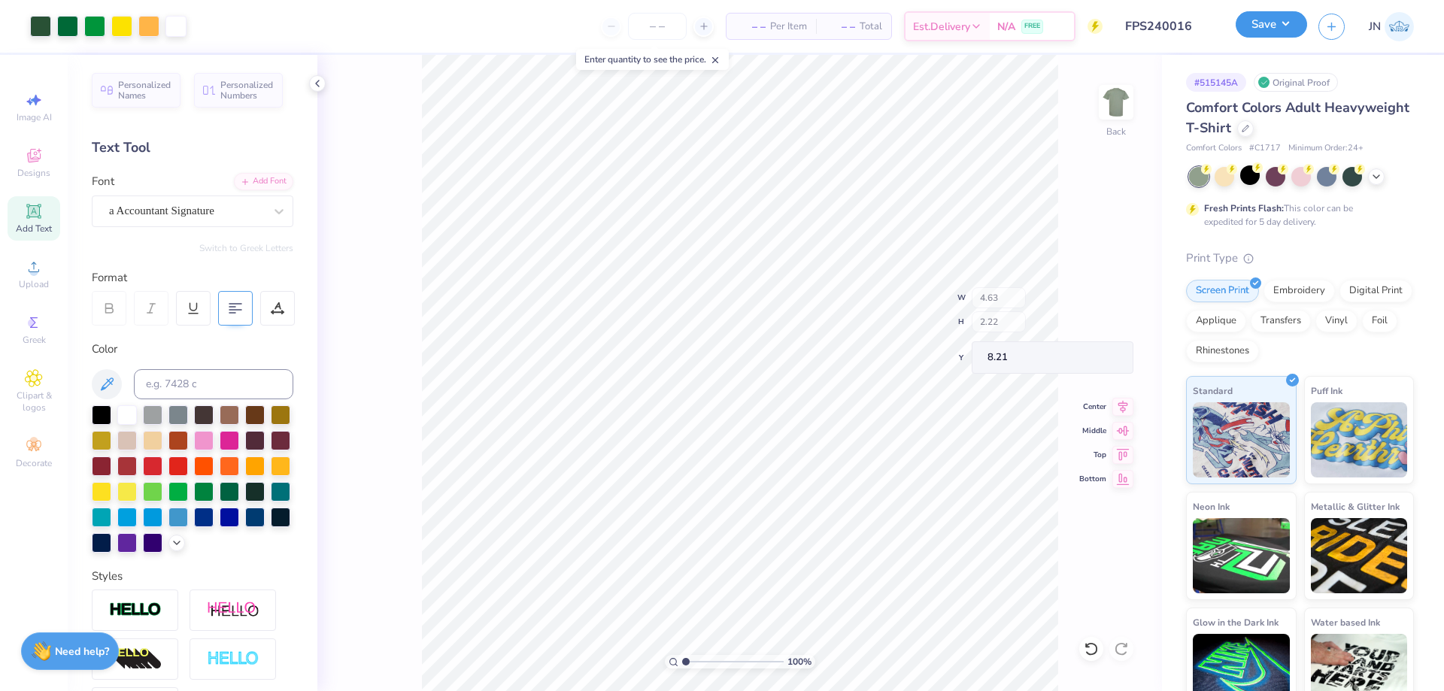
click at [1269, 28] on button "Save" at bounding box center [1271, 24] width 71 height 26
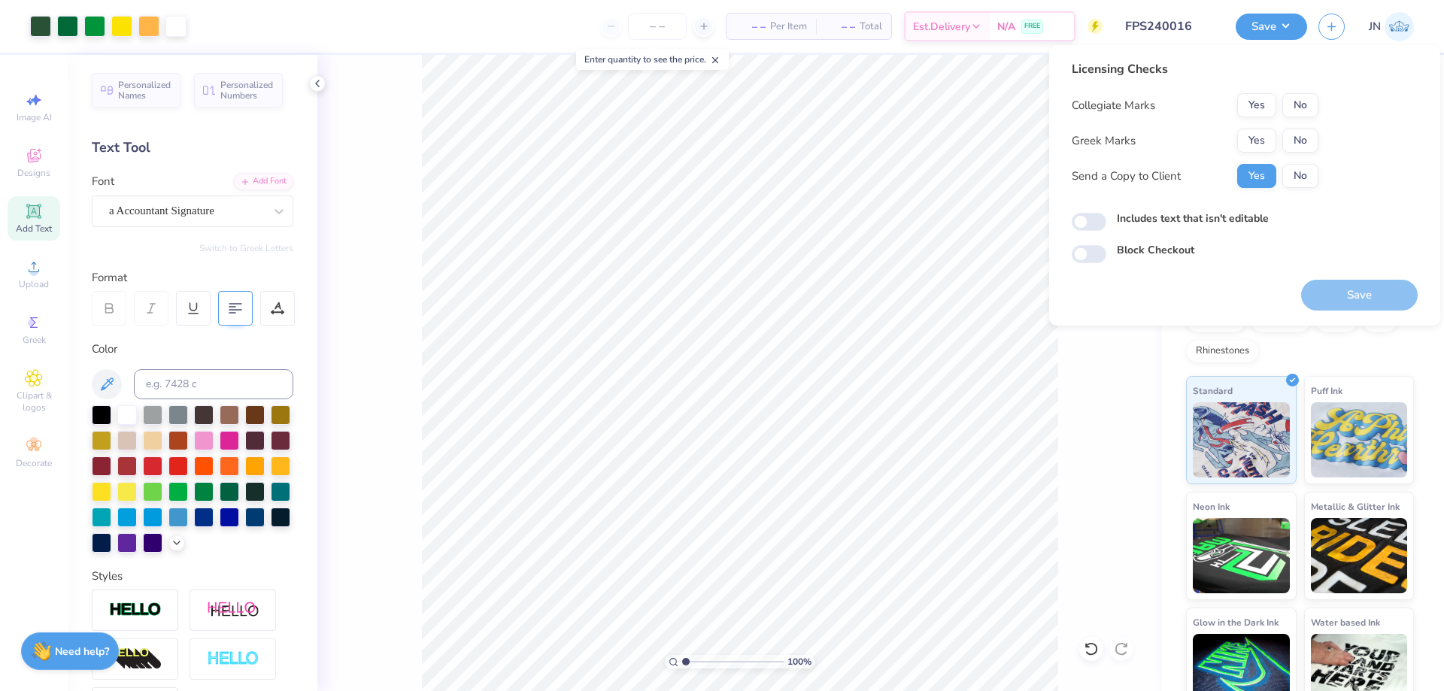
click at [1278, 135] on div "Yes No" at bounding box center [1278, 141] width 81 height 24
click at [1303, 106] on button "No" at bounding box center [1301, 105] width 36 height 24
click at [1271, 140] on button "Yes" at bounding box center [1257, 141] width 39 height 24
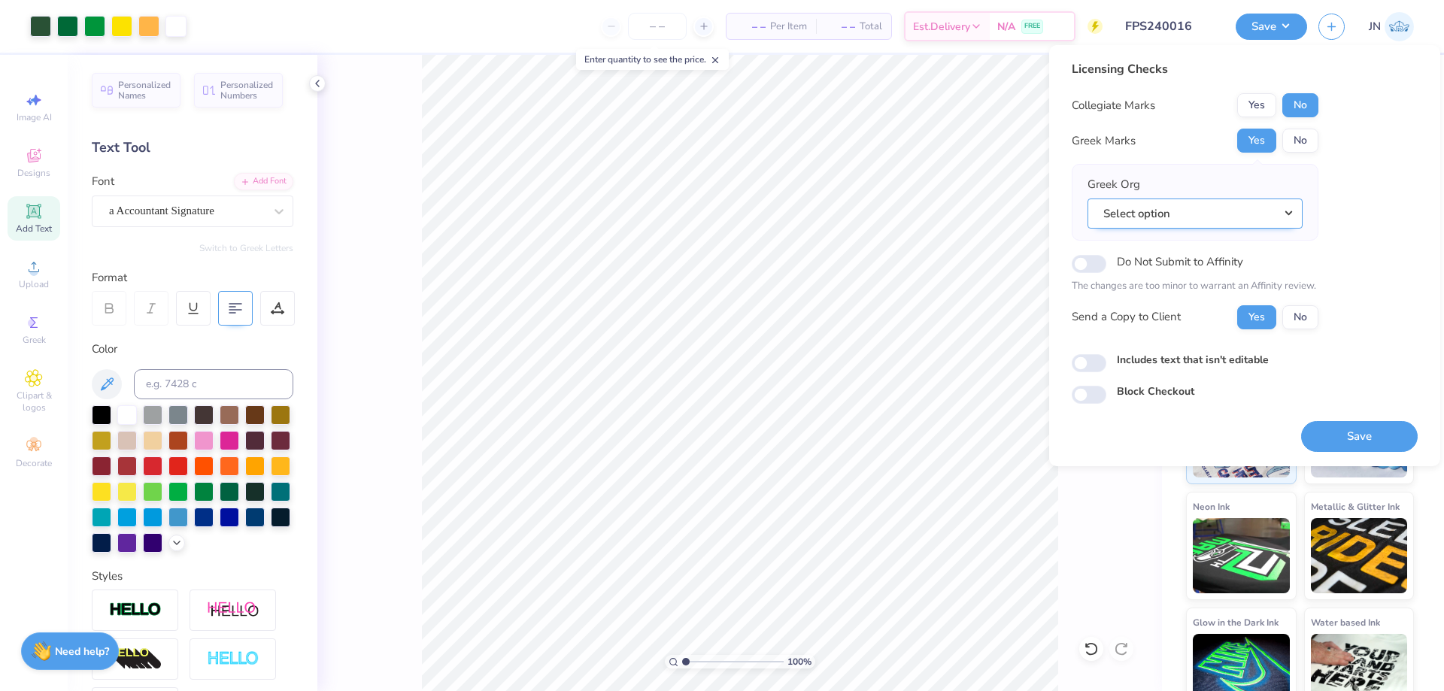
click at [1241, 214] on button "Select option" at bounding box center [1195, 214] width 215 height 31
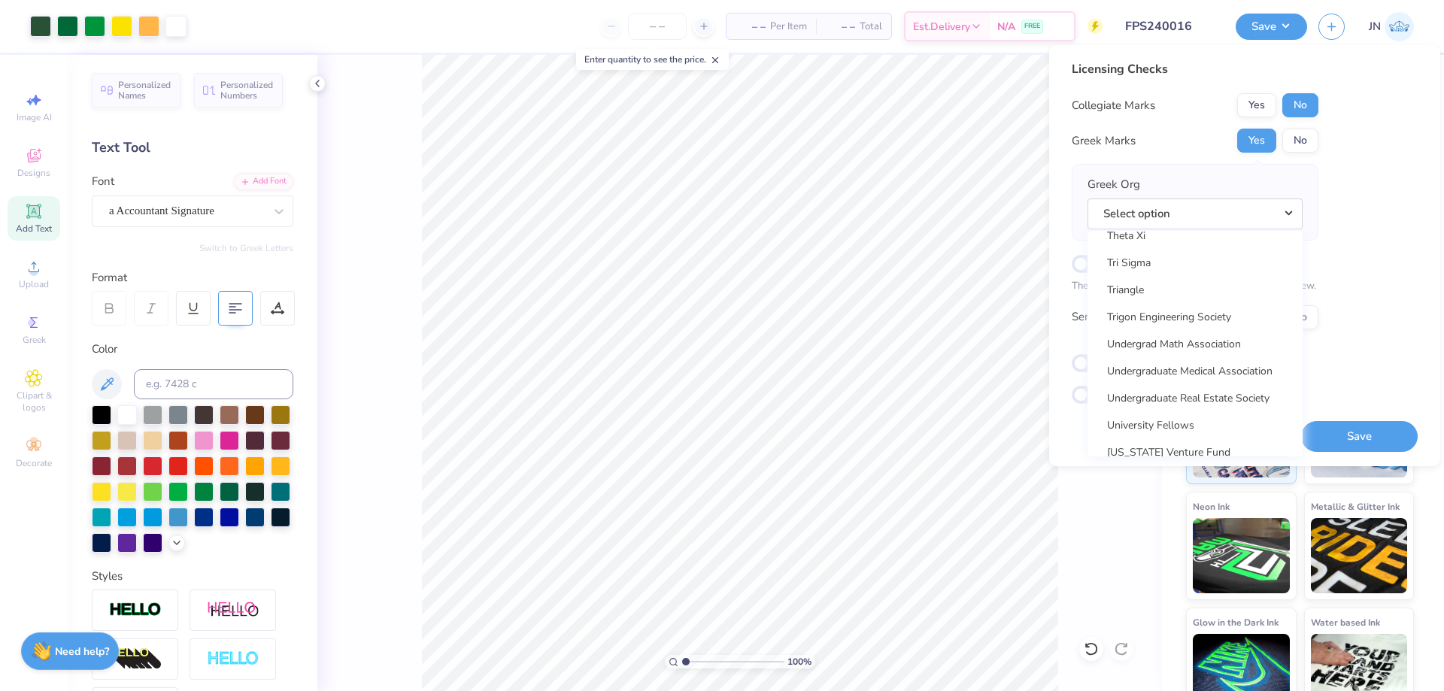
scroll to position [11809, 0]
click at [1201, 333] on link "Zeta Tau Alpha" at bounding box center [1195, 329] width 203 height 25
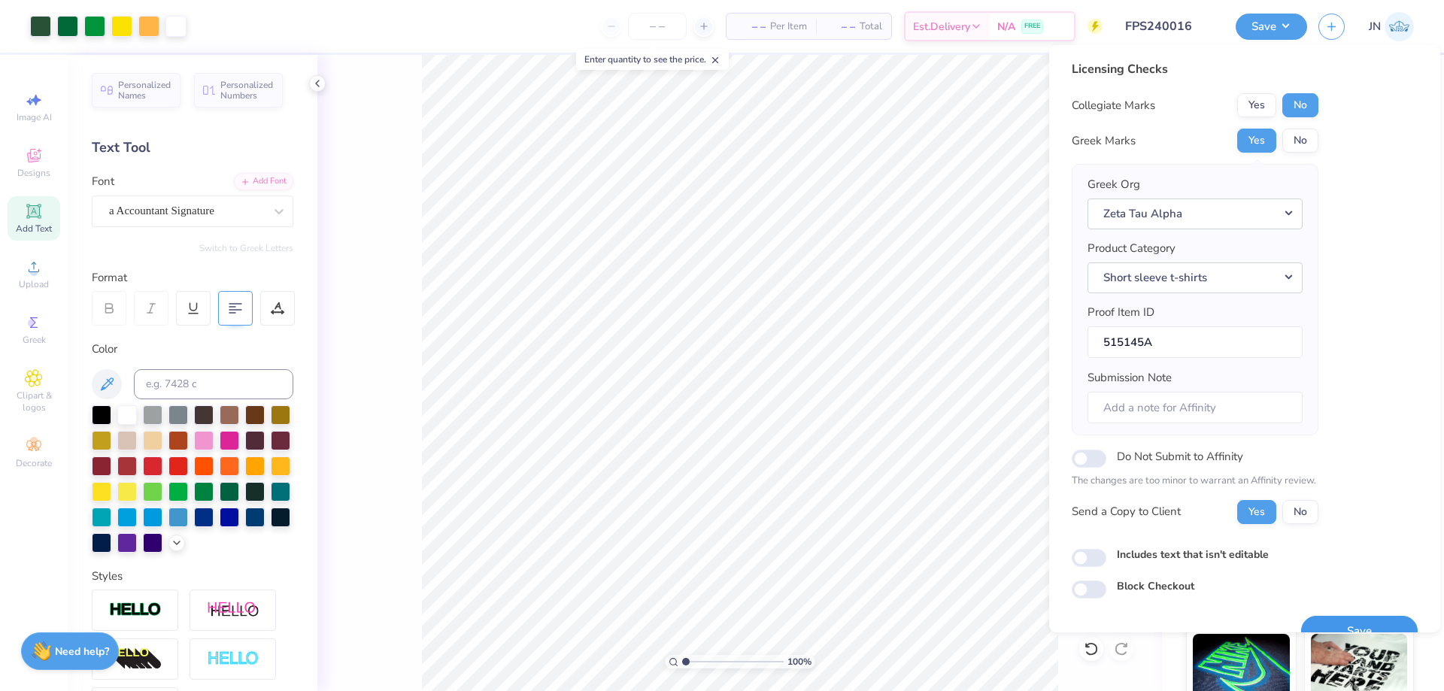
click at [1332, 621] on button "Save" at bounding box center [1359, 631] width 117 height 31
